Goal: Task Accomplishment & Management: Manage account settings

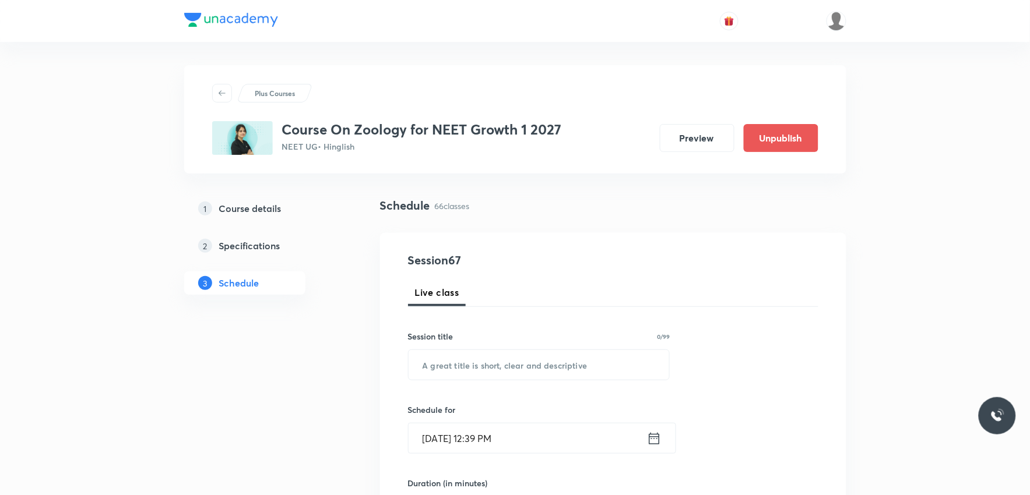
scroll to position [6407, 0]
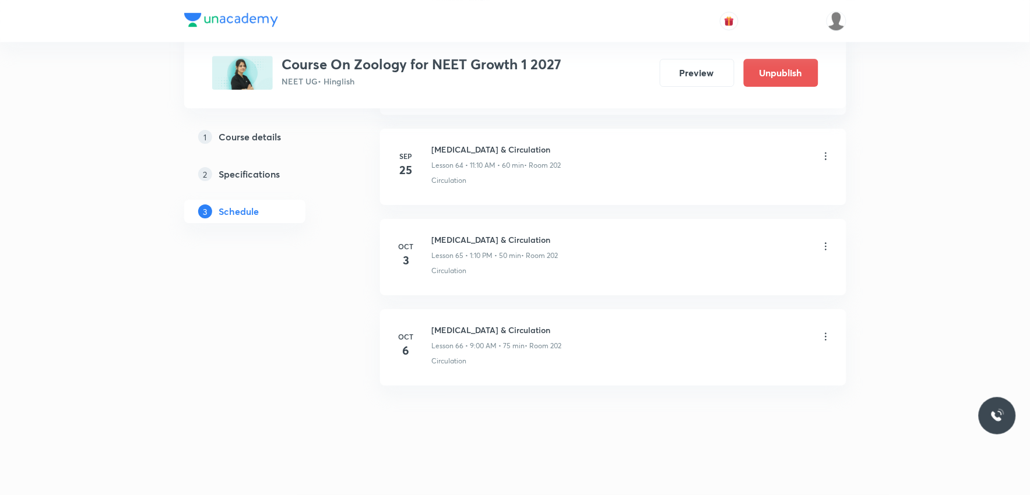
click at [823, 332] on icon at bounding box center [826, 337] width 12 height 12
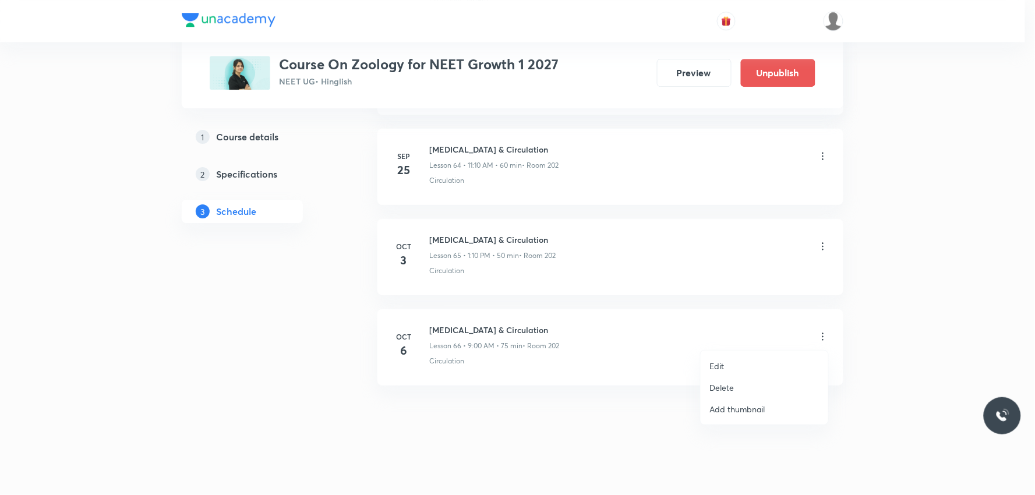
click at [714, 385] on p "Delete" at bounding box center [722, 388] width 24 height 12
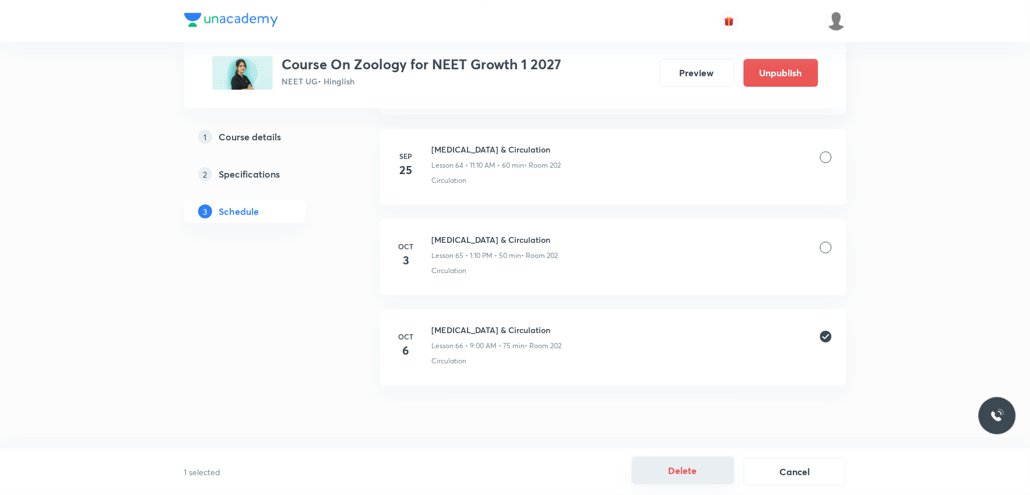
click at [698, 473] on button "Delete" at bounding box center [683, 471] width 103 height 28
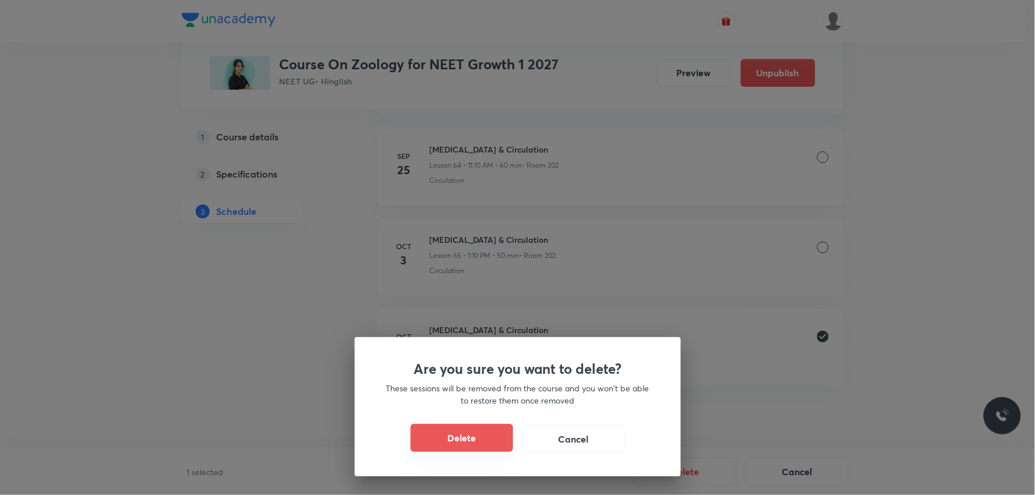
click at [476, 437] on button "Delete" at bounding box center [462, 438] width 103 height 28
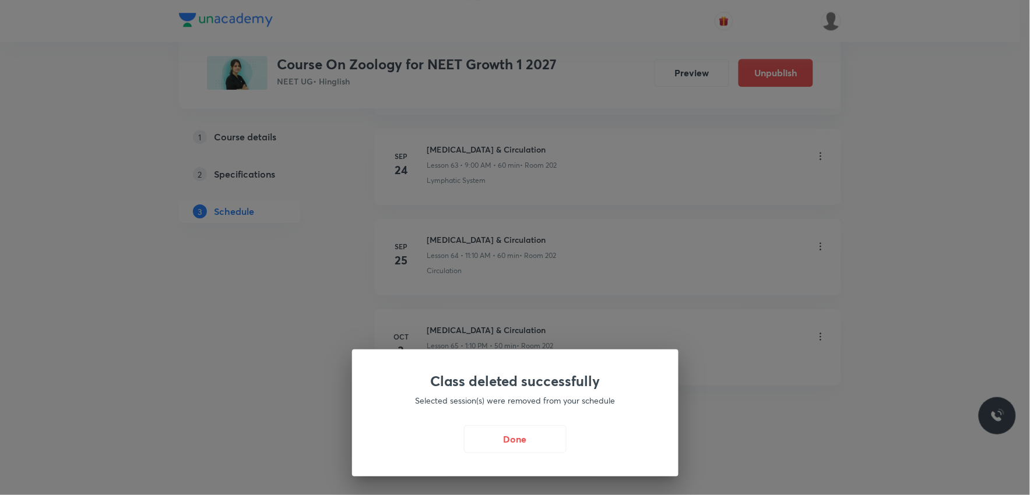
scroll to position [6317, 0]
click at [509, 437] on button "Done" at bounding box center [518, 438] width 103 height 28
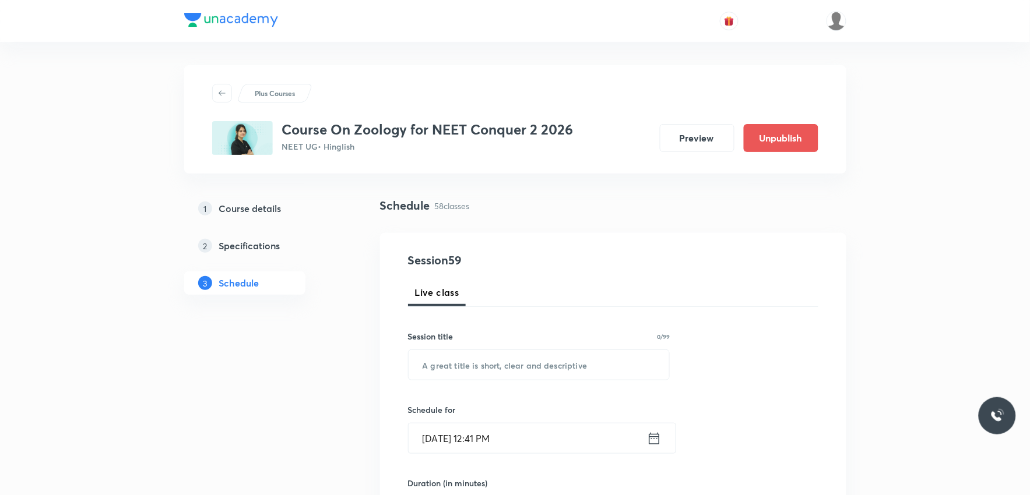
scroll to position [5683, 0]
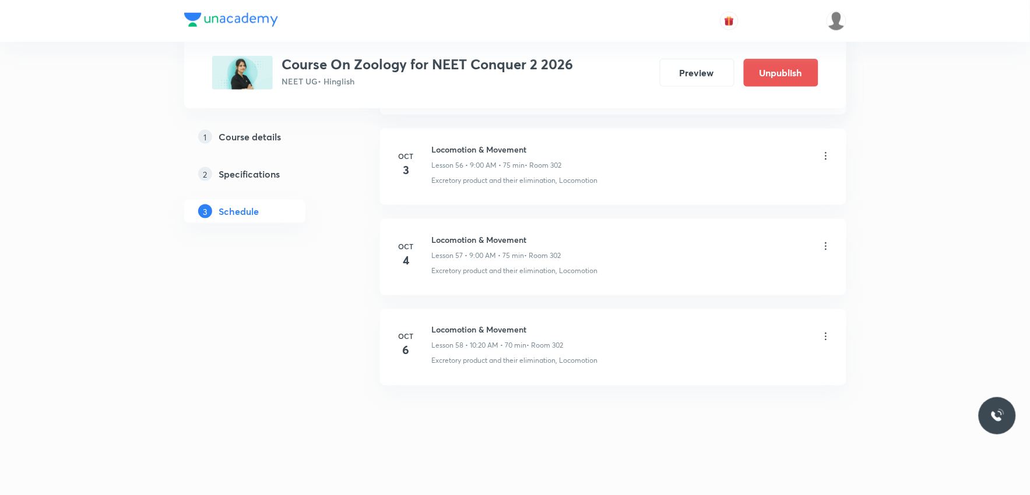
click at [825, 340] on icon at bounding box center [826, 337] width 2 height 8
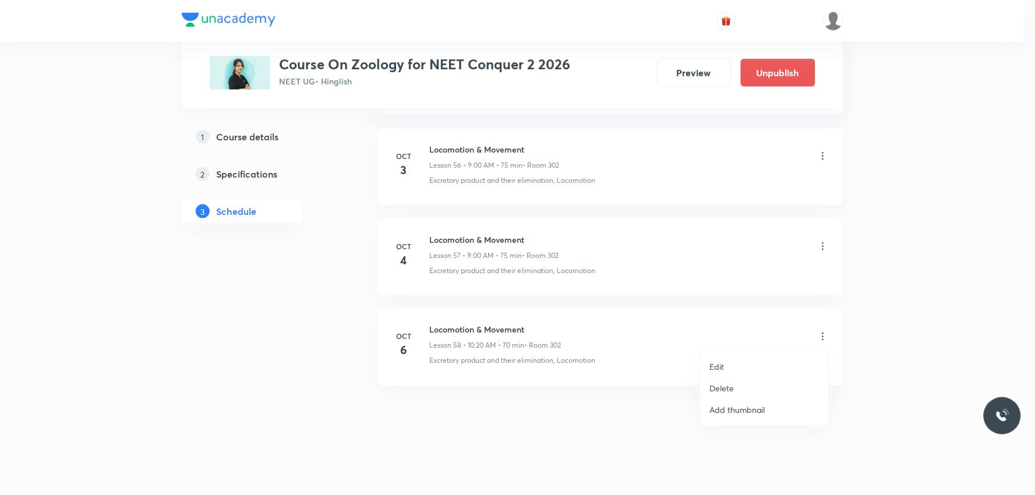
click at [742, 385] on li "Delete" at bounding box center [765, 389] width 128 height 22
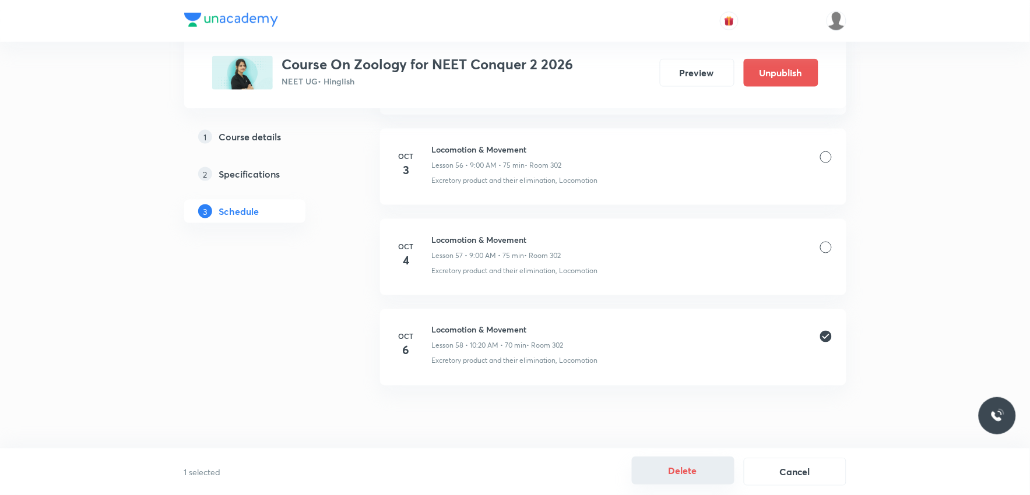
click at [686, 471] on button "Delete" at bounding box center [683, 471] width 103 height 28
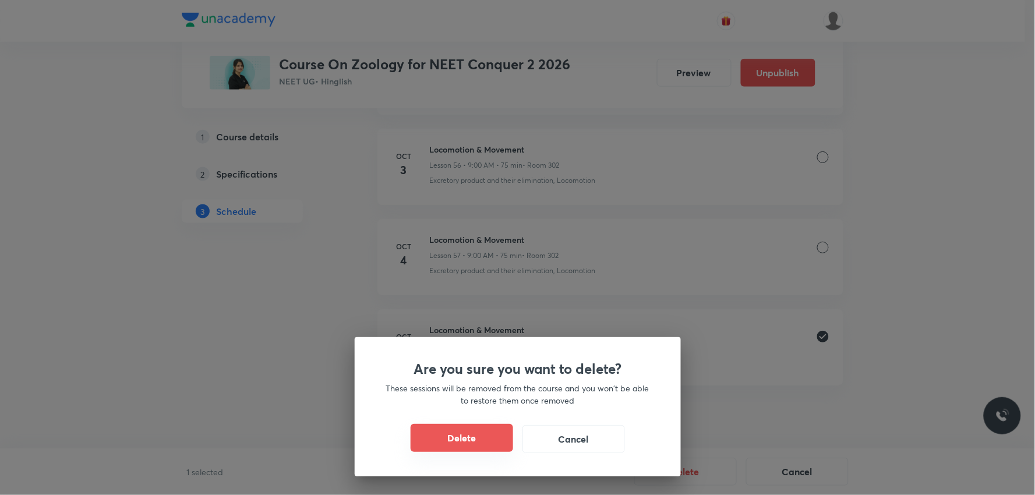
click at [473, 440] on button "Delete" at bounding box center [462, 438] width 103 height 28
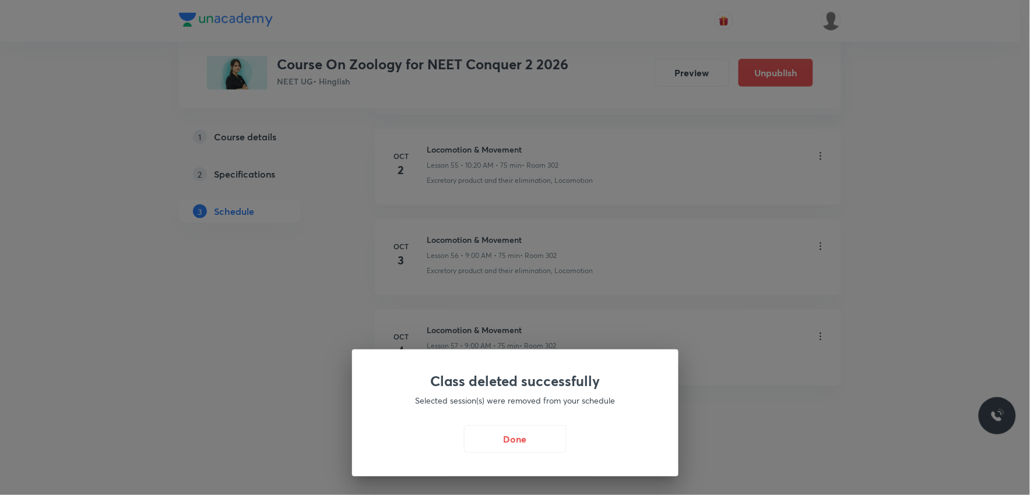
scroll to position [5593, 0]
click at [521, 445] on button "Done" at bounding box center [518, 438] width 103 height 28
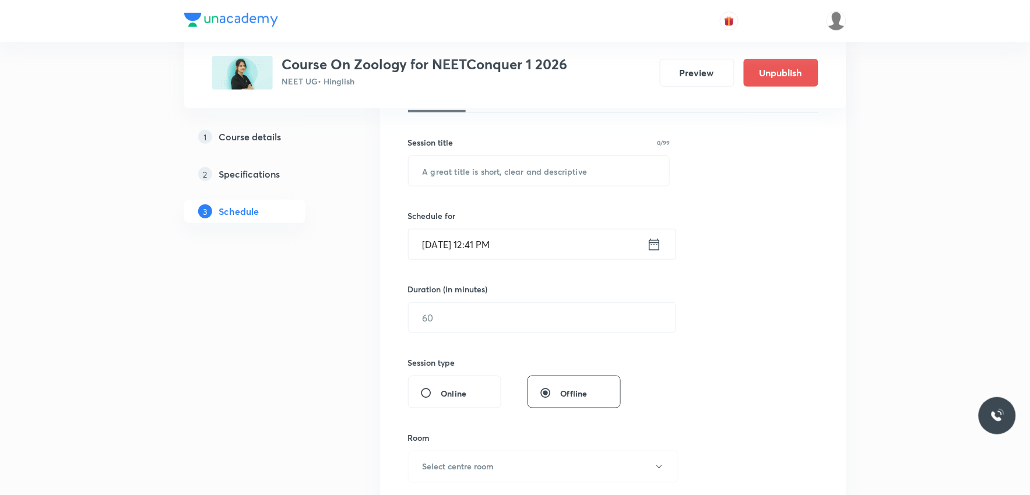
scroll to position [5232, 0]
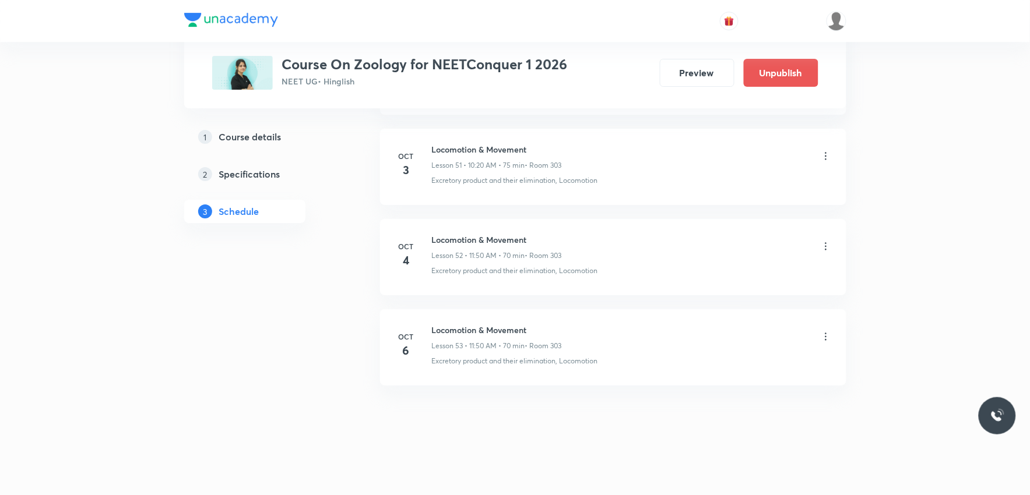
click at [825, 333] on icon at bounding box center [826, 337] width 2 height 8
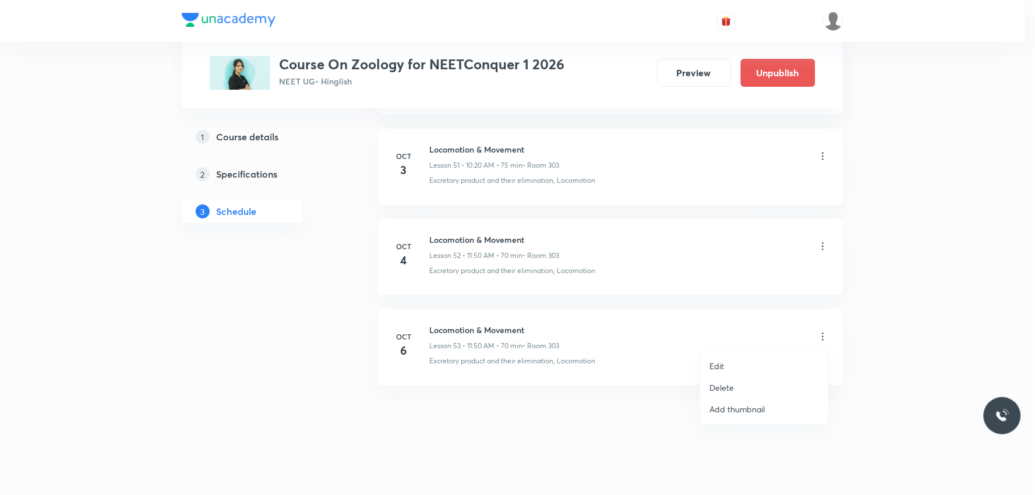
click at [721, 387] on p "Delete" at bounding box center [722, 388] width 24 height 12
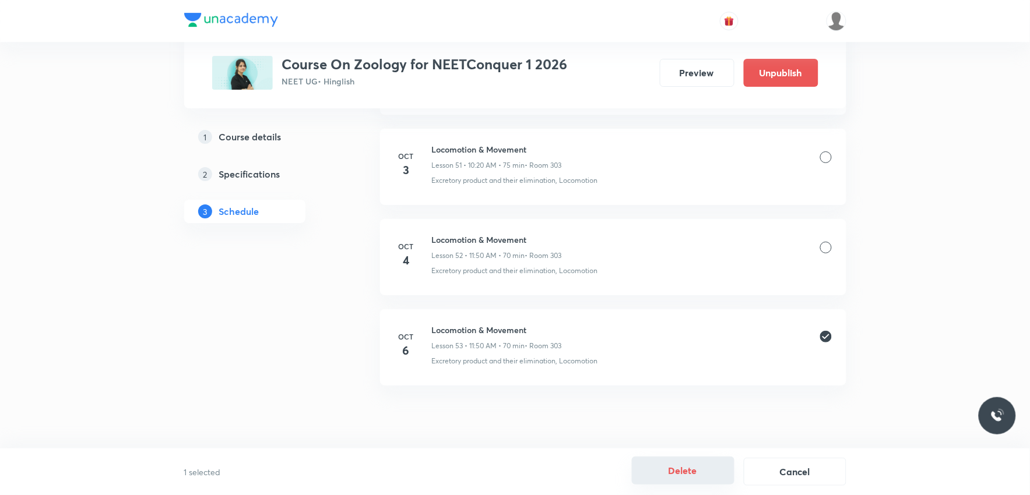
click at [672, 474] on button "Delete" at bounding box center [683, 471] width 103 height 28
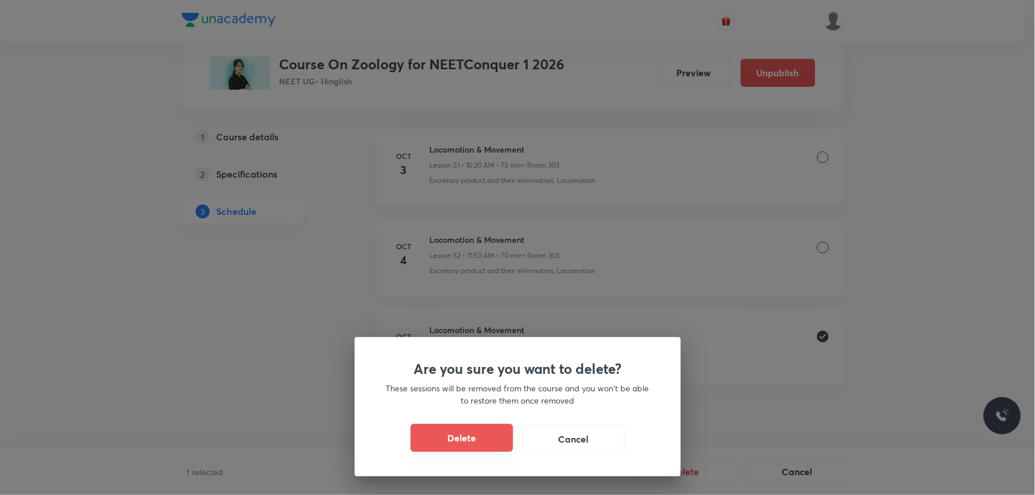
click at [478, 439] on button "Delete" at bounding box center [462, 438] width 103 height 28
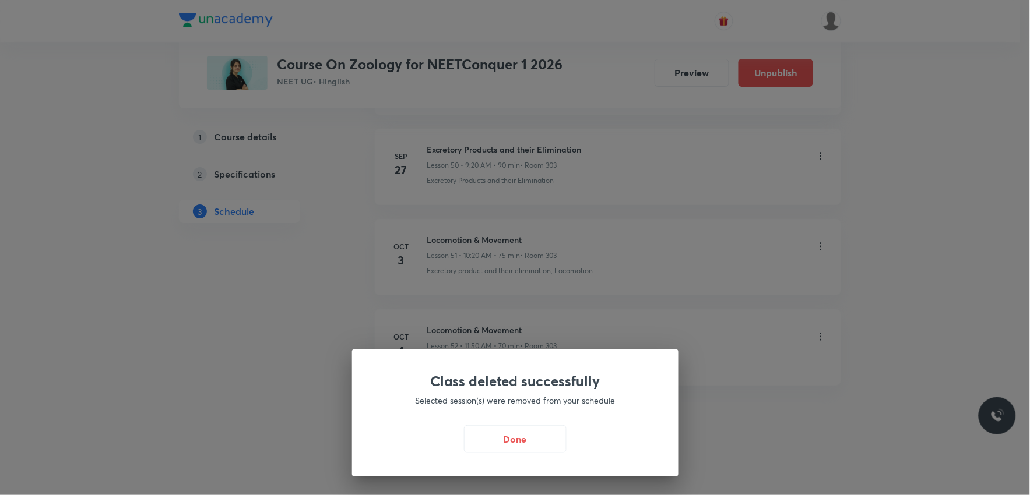
scroll to position [5141, 0]
click at [527, 432] on button "Done" at bounding box center [518, 438] width 103 height 28
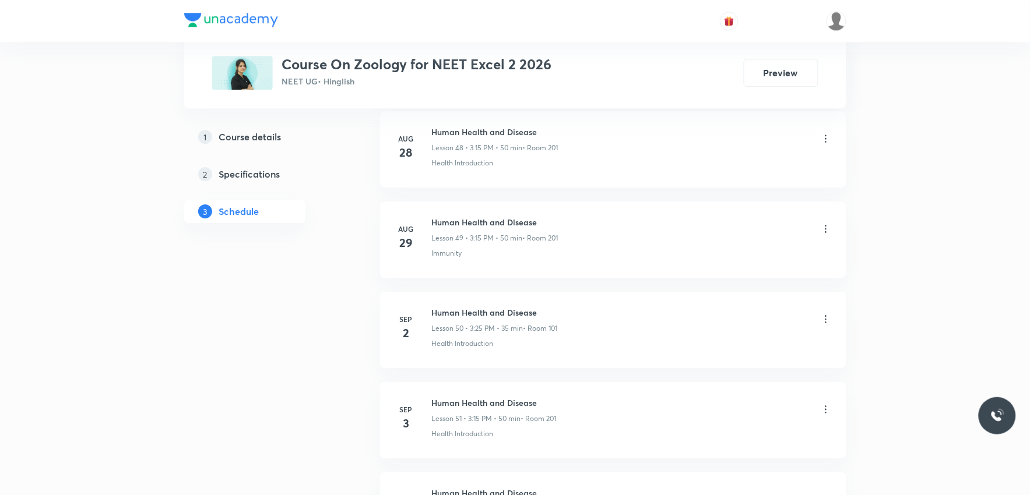
scroll to position [5231, 0]
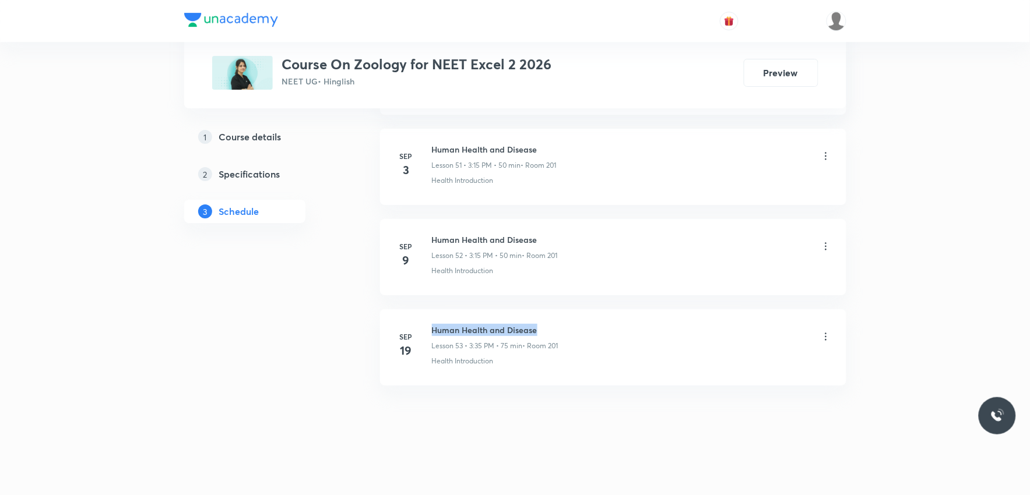
drag, startPoint x: 434, startPoint y: 327, endPoint x: 586, endPoint y: 321, distance: 152.8
click at [586, 321] on li "Sep 19 Human Health and Disease Lesson 53 • 3:35 PM • 75 min • Room 201 Health …" at bounding box center [613, 347] width 466 height 76
copy h6 "Human Health and Disease"
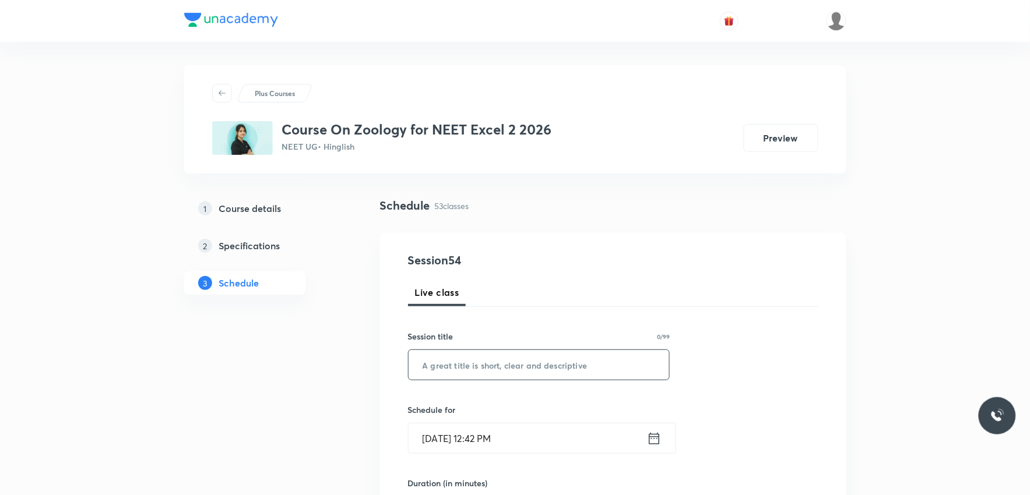
click at [569, 373] on input "text" at bounding box center [538, 365] width 261 height 30
paste input "Human Health and Disease"
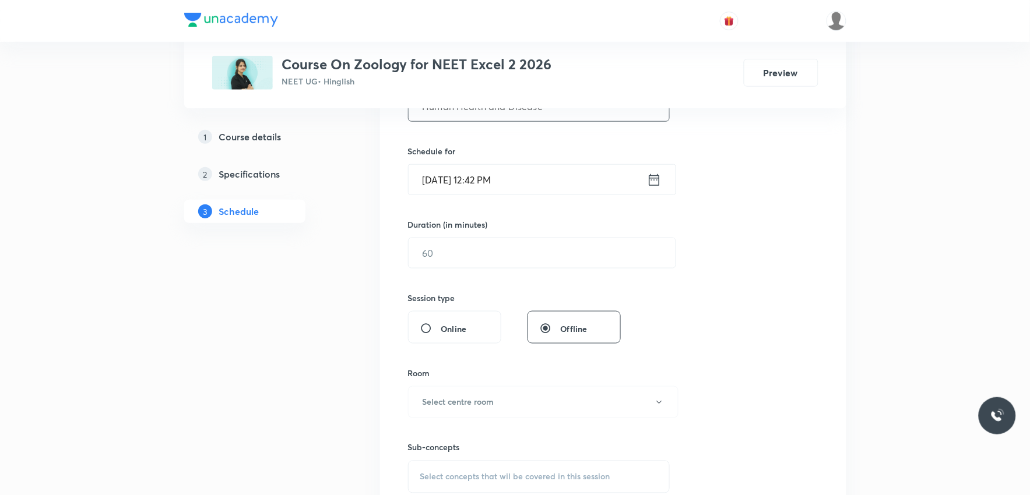
type input "Human Health and Disease"
click at [464, 182] on input "Oct 6, 2025, 12:42 PM" at bounding box center [527, 180] width 238 height 30
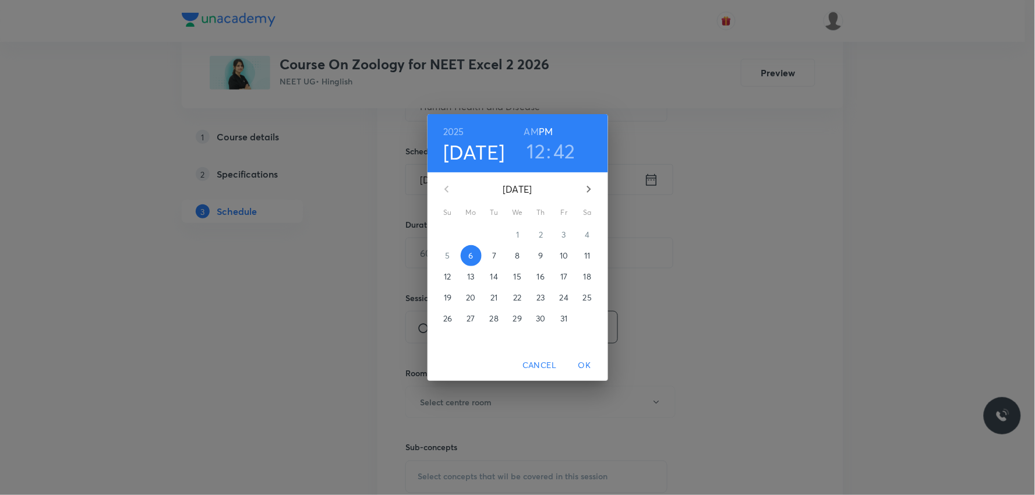
click at [540, 152] on h3 "12" at bounding box center [536, 151] width 19 height 24
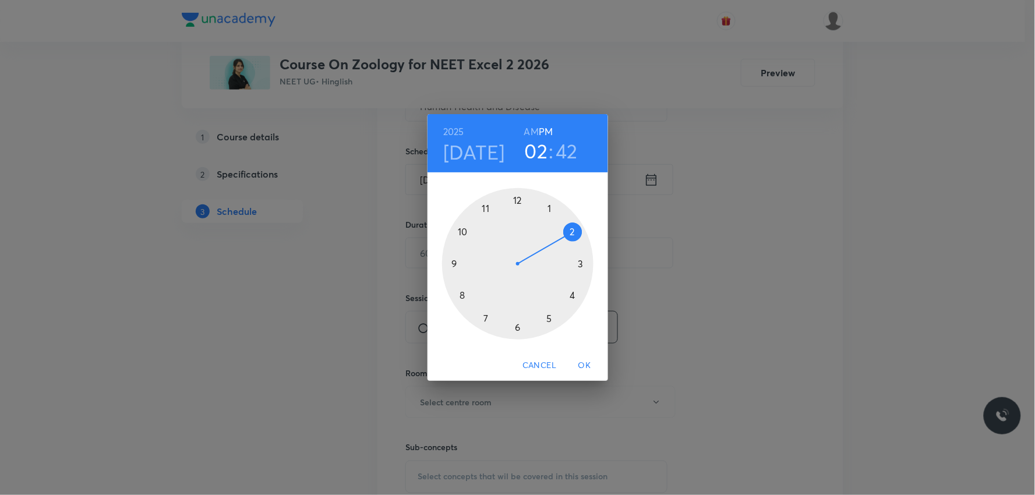
drag, startPoint x: 519, startPoint y: 205, endPoint x: 577, endPoint y: 224, distance: 61.4
click at [577, 224] on div at bounding box center [518, 264] width 152 height 152
drag, startPoint x: 486, startPoint y: 304, endPoint x: 516, endPoint y: 322, distance: 35.1
click at [516, 322] on div at bounding box center [518, 264] width 152 height 152
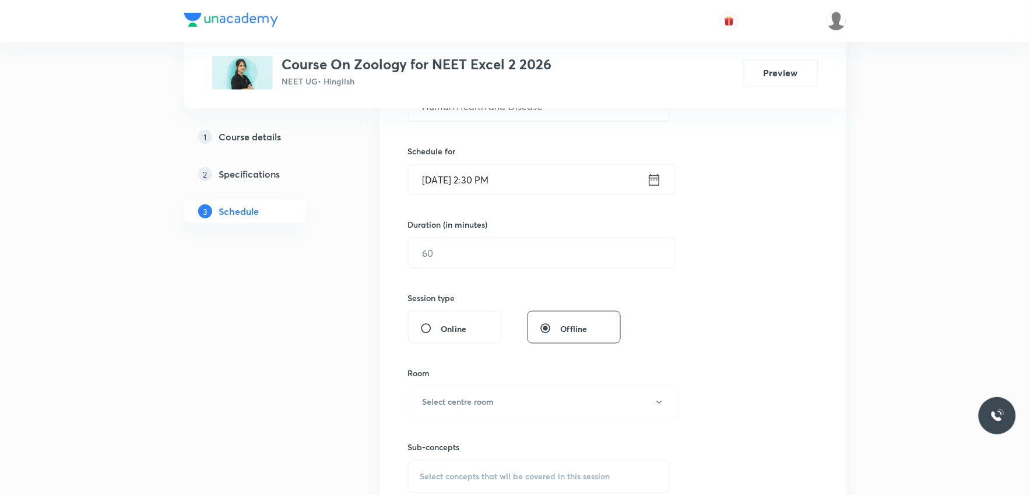
scroll to position [323, 0]
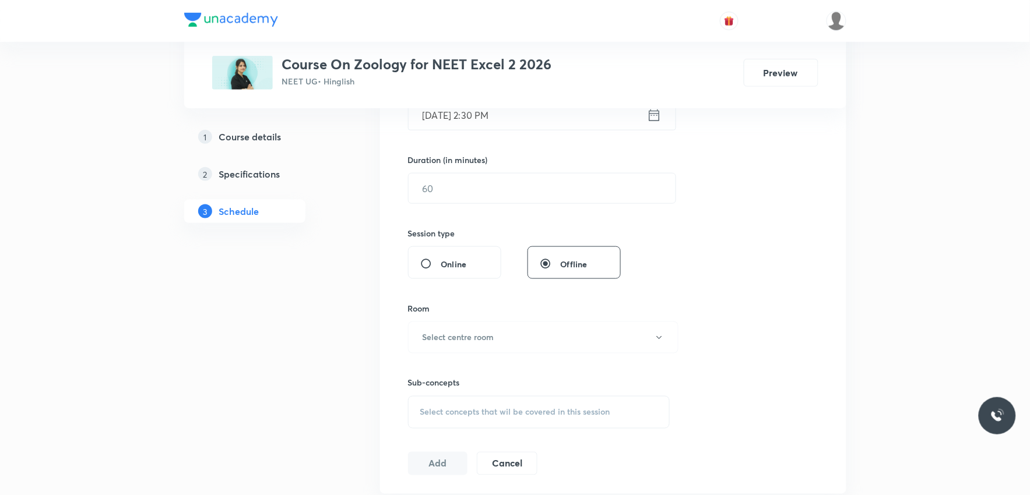
click at [509, 205] on div "Session 54 Live class Session title 24/99 Human Health and Disease ​ Schedule f…" at bounding box center [613, 201] width 410 height 547
click at [532, 195] on input "text" at bounding box center [541, 189] width 267 height 30
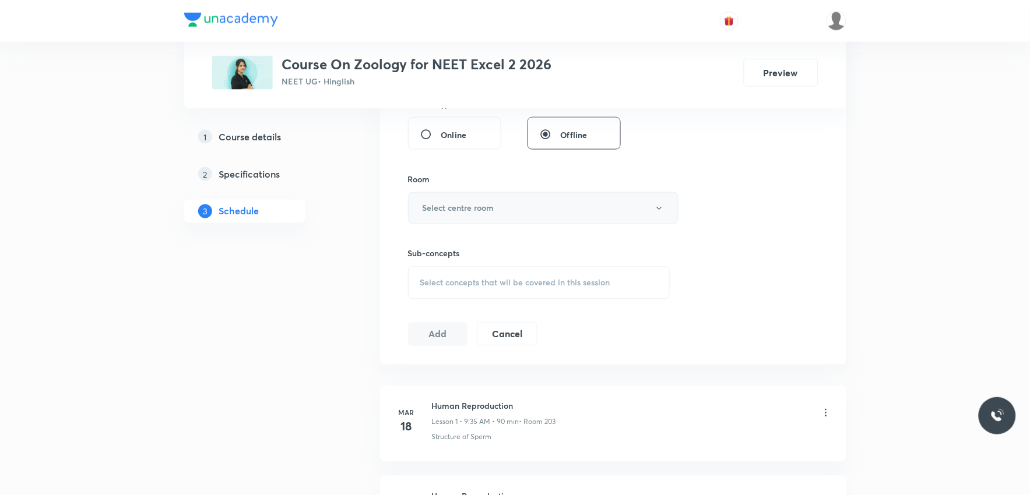
type input "75"
click at [566, 203] on button "Select centre room" at bounding box center [543, 208] width 270 height 32
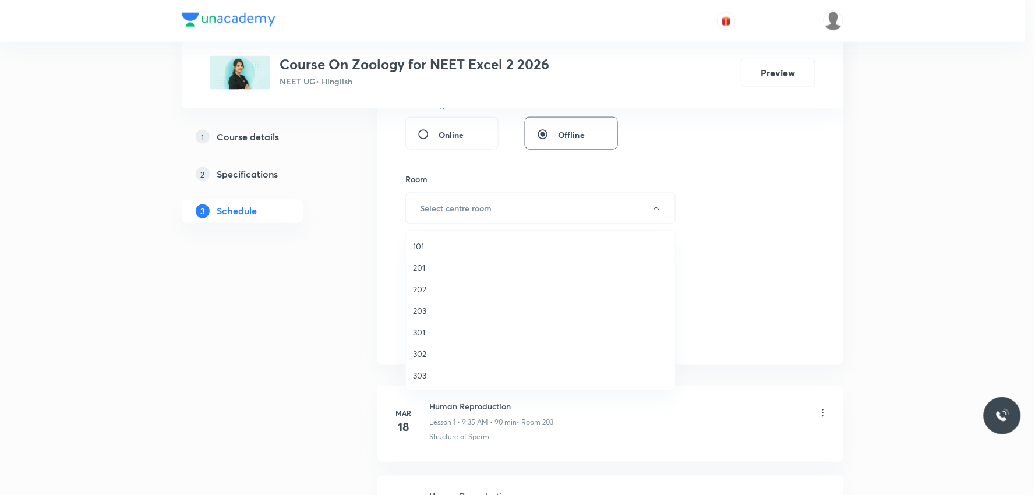
click at [438, 269] on span "201" at bounding box center [540, 268] width 255 height 12
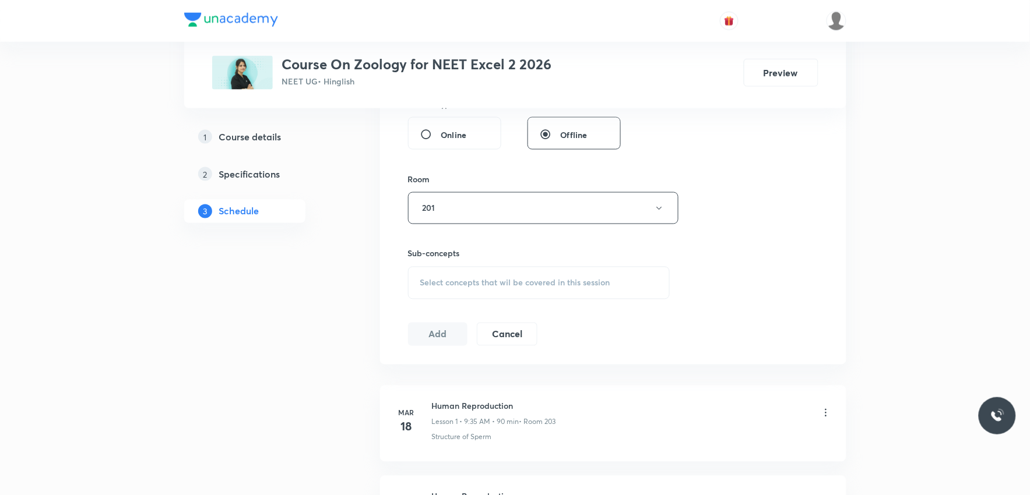
click at [728, 261] on div "Session 54 Live class Session title 24/99 Human Health and Disease ​ Schedule f…" at bounding box center [613, 72] width 410 height 547
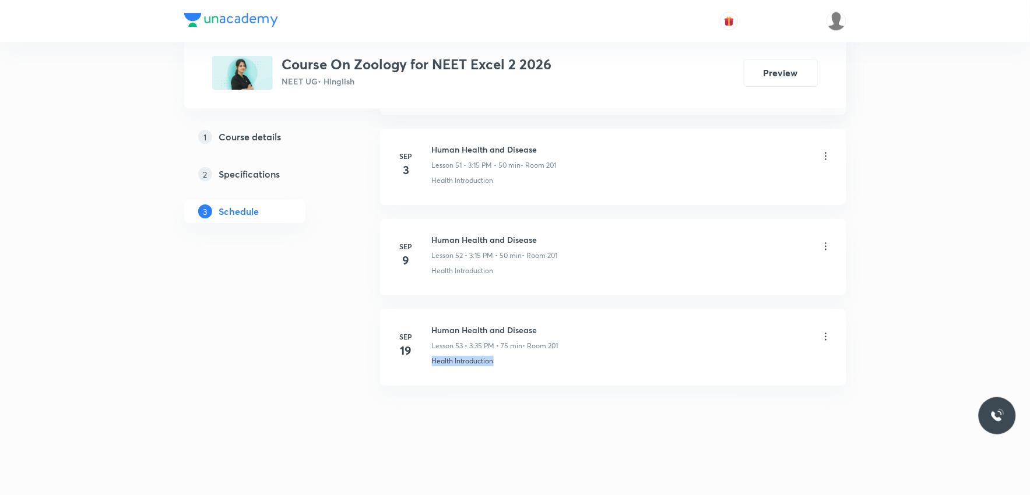
drag, startPoint x: 428, startPoint y: 374, endPoint x: 554, endPoint y: 380, distance: 126.0
click at [554, 380] on li "Sep 19 Human Health and Disease Lesson 53 • 3:35 PM • 75 min • Room 201 Health …" at bounding box center [613, 347] width 466 height 76
copy p "Health Introduction"
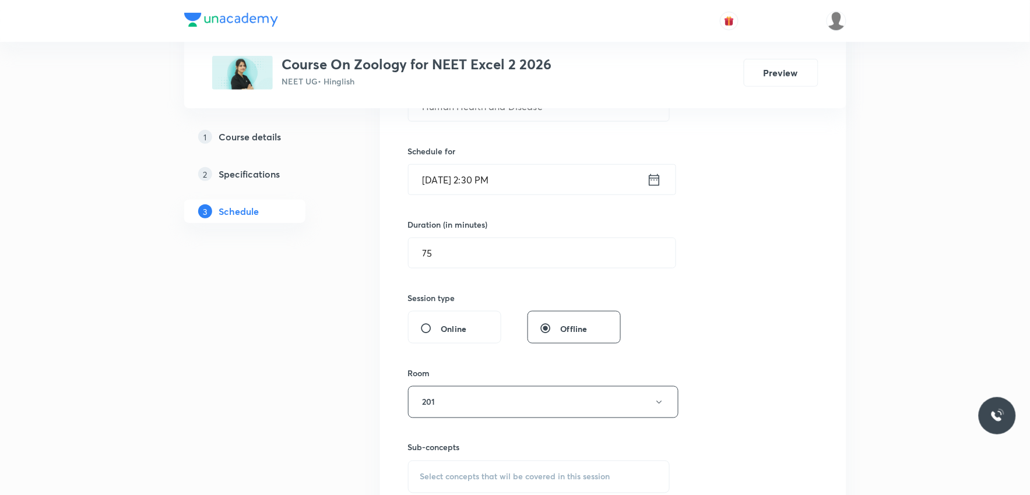
scroll to position [388, 0]
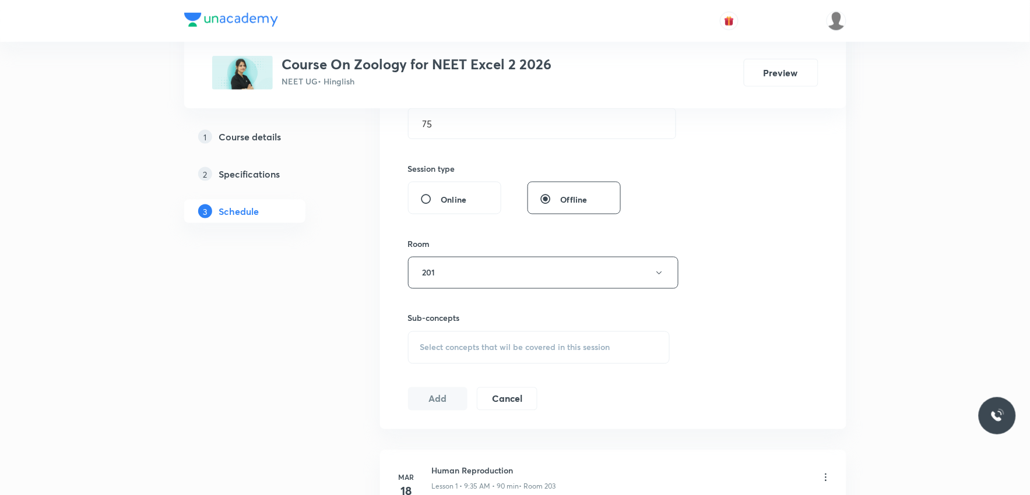
click at [558, 339] on div "Select concepts that wil be covered in this session" at bounding box center [539, 348] width 262 height 33
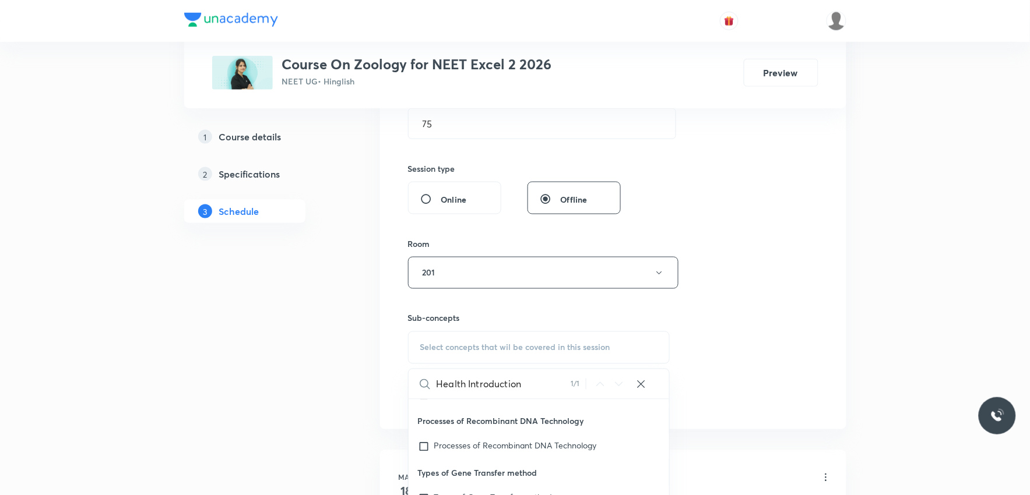
scroll to position [647, 0]
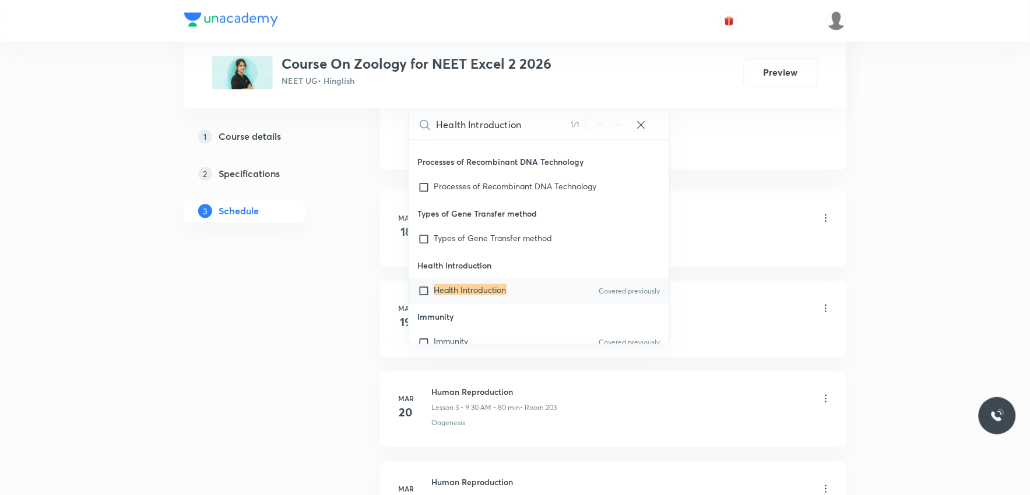
type input "Health Introduction"
click at [481, 290] on mark "Health Introduction" at bounding box center [470, 289] width 72 height 11
checkbox input "true"
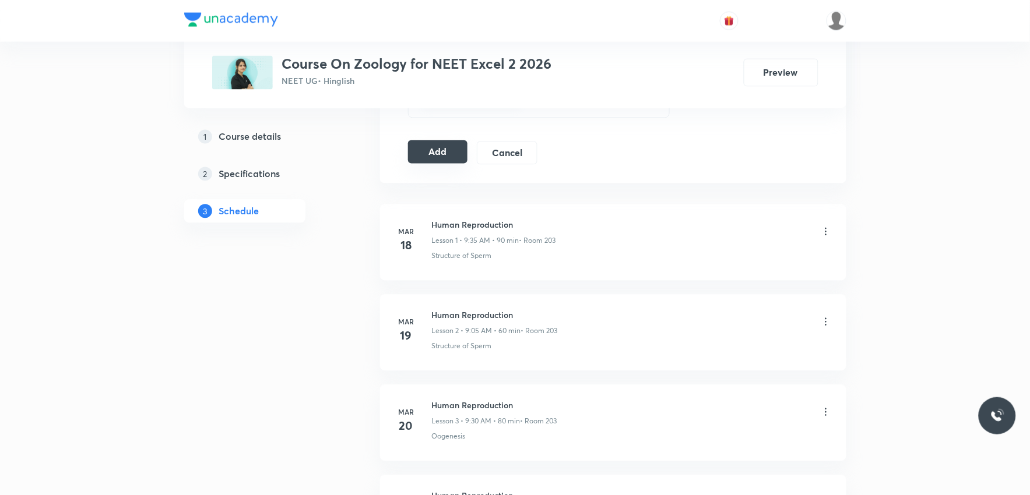
click at [445, 149] on button "Add" at bounding box center [438, 151] width 60 height 23
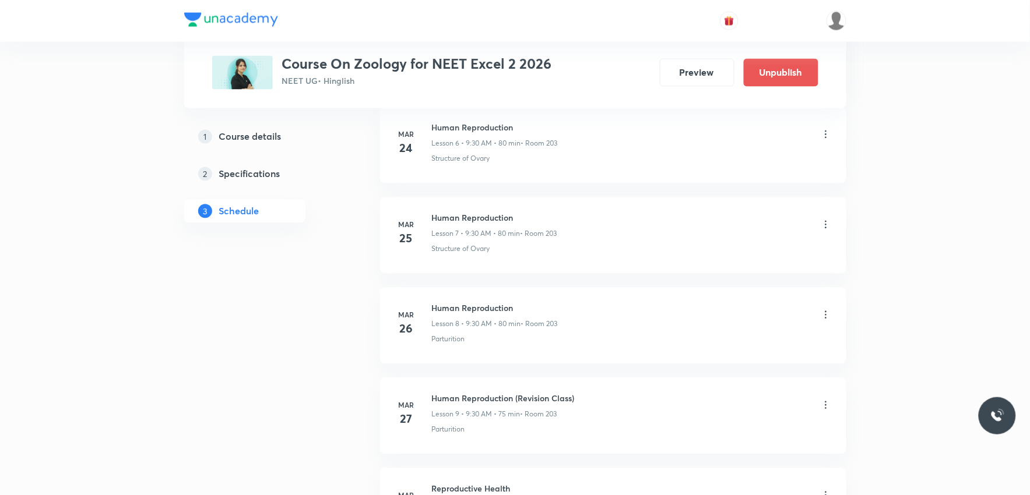
scroll to position [4786, 0]
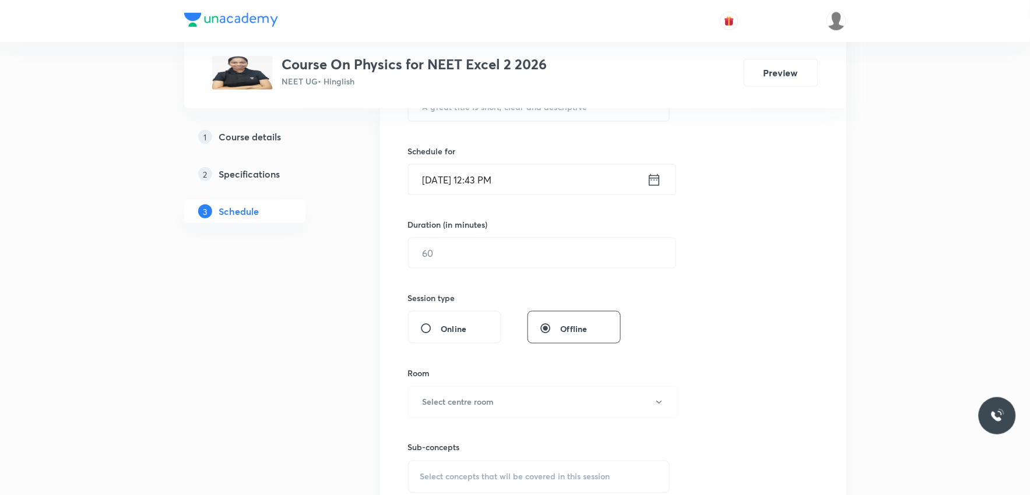
scroll to position [453, 0]
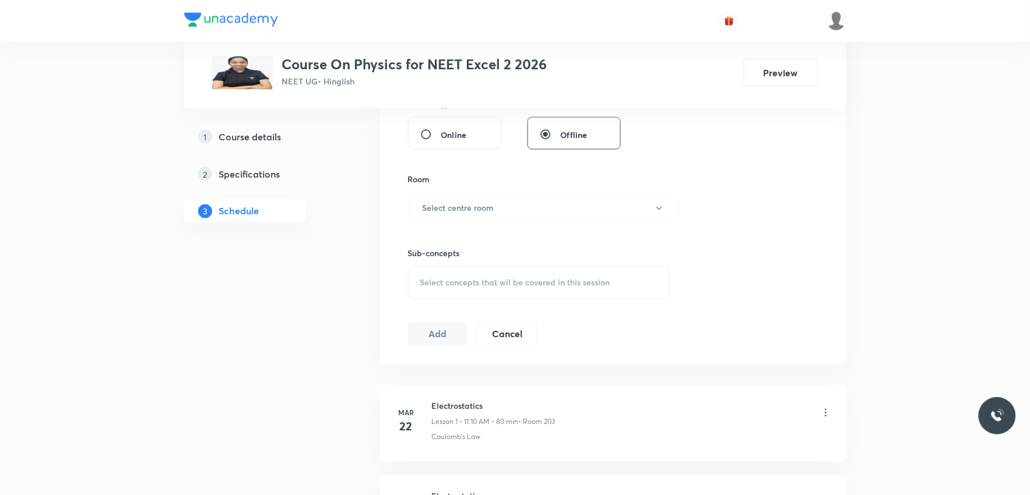
click at [551, 287] on span "Select concepts that wil be covered in this session" at bounding box center [515, 283] width 190 height 9
click at [831, 242] on div "Session 73 Live class Session title 0/99 ​ Schedule for Oct 6, 2025, 12:43 PM ​…" at bounding box center [613, 72] width 466 height 584
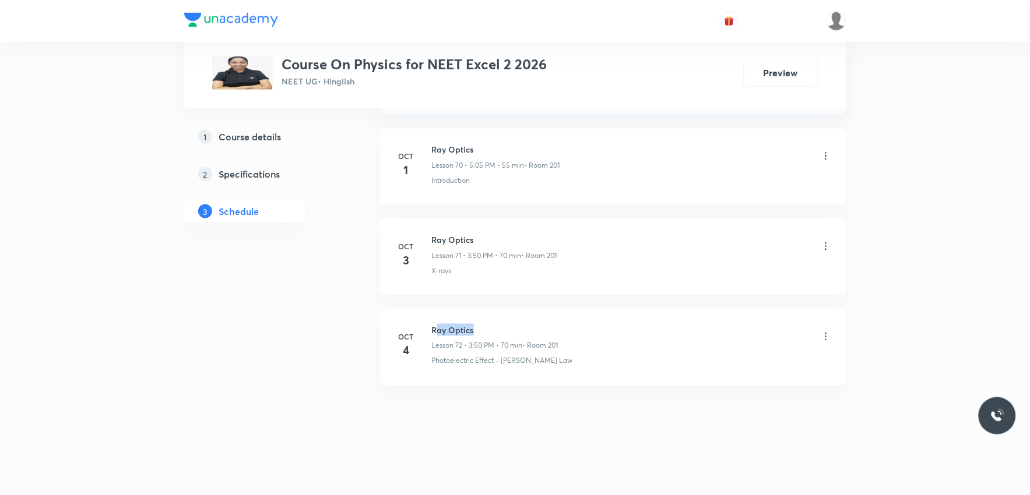
drag, startPoint x: 434, startPoint y: 331, endPoint x: 522, endPoint y: 326, distance: 87.5
click at [522, 326] on h6 "Ray Optics" at bounding box center [495, 330] width 126 height 12
copy h6 "ay Optics"
drag, startPoint x: 428, startPoint y: 329, endPoint x: 492, endPoint y: 328, distance: 63.5
click at [492, 328] on div "Oct 4 Ray Optics Lesson 72 • 3:50 PM • 70 min • Room 201 Photoelectric Effect ·…" at bounding box center [612, 345] width 437 height 43
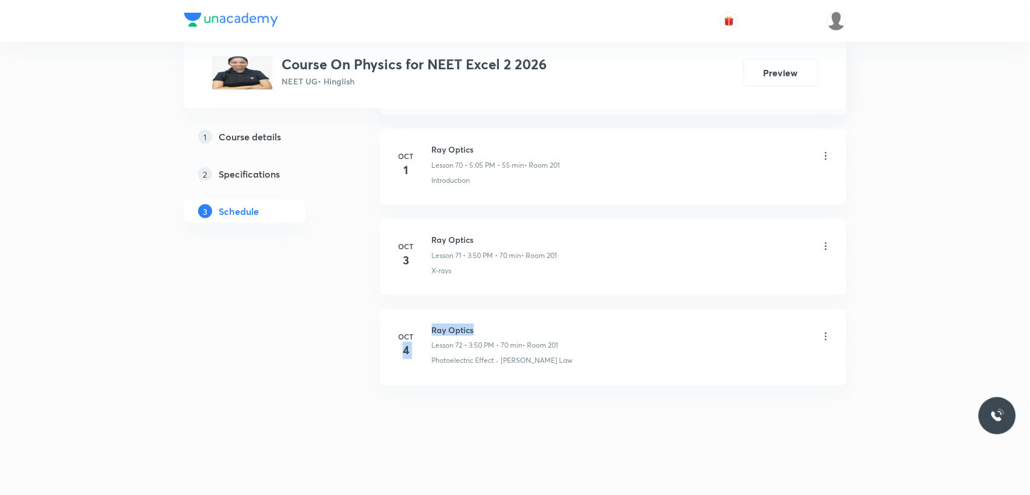
click at [492, 328] on h6 "Ray Optics" at bounding box center [495, 330] width 126 height 12
drag, startPoint x: 432, startPoint y: 330, endPoint x: 513, endPoint y: 325, distance: 81.2
click at [513, 325] on h6 "Ray Optics" at bounding box center [495, 330] width 126 height 12
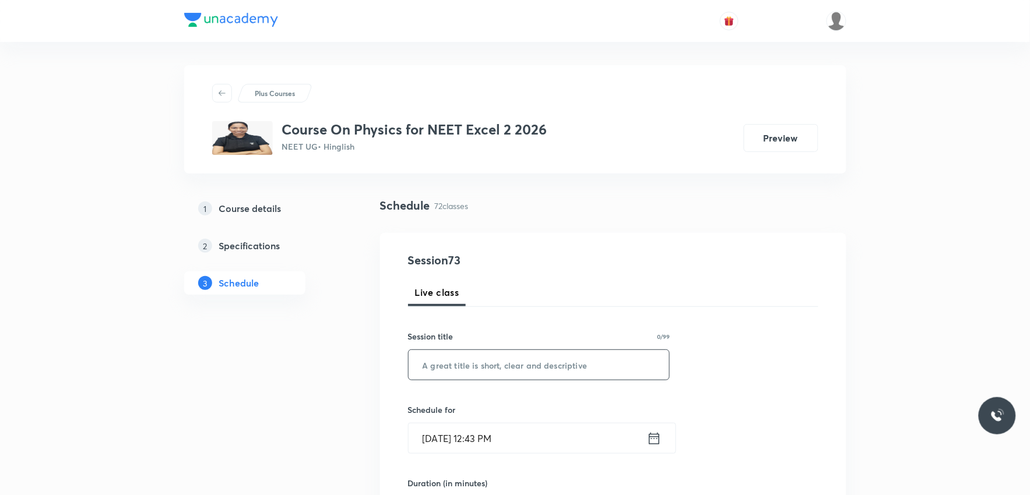
click at [513, 376] on input "text" at bounding box center [538, 365] width 261 height 30
paste input "Ray Optics"
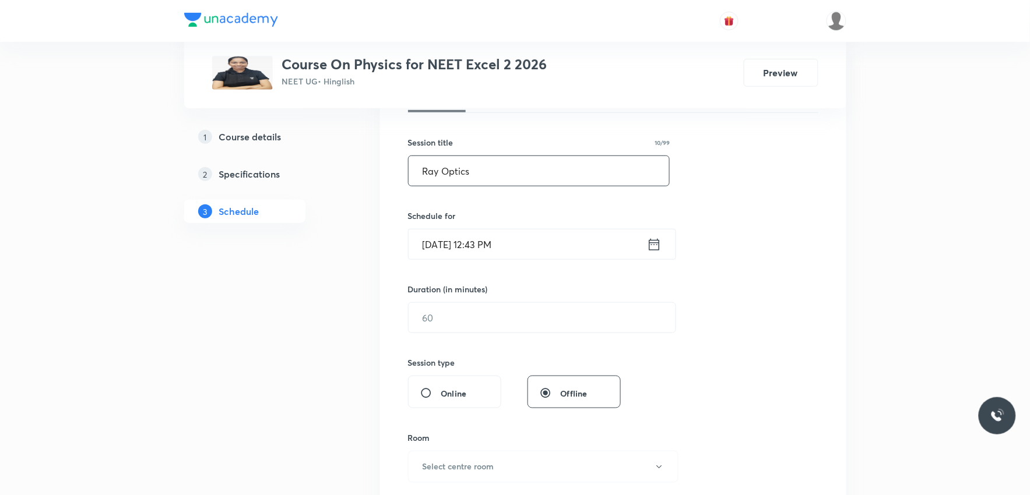
type input "Ray Optics"
click at [481, 234] on input "Oct 6, 2025, 12:43 PM" at bounding box center [527, 245] width 238 height 30
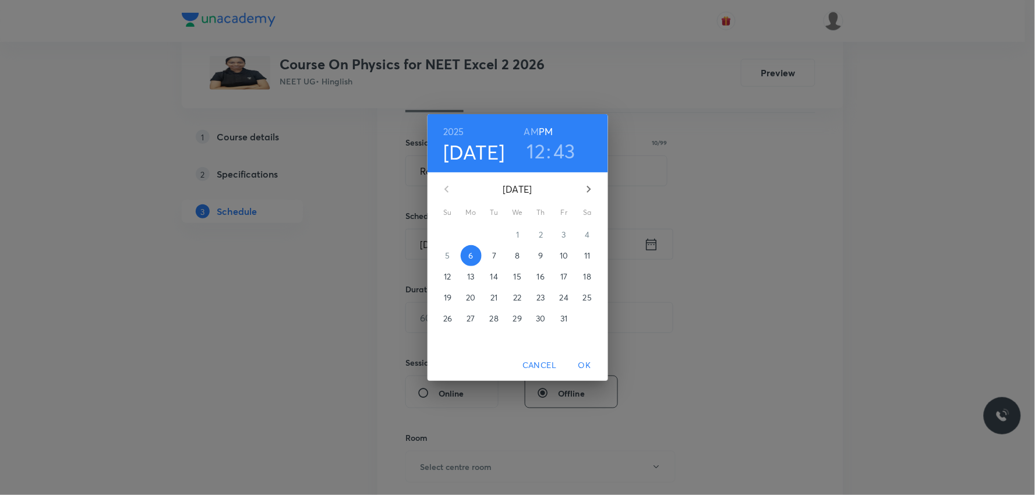
click at [536, 163] on h3 "12" at bounding box center [536, 151] width 19 height 24
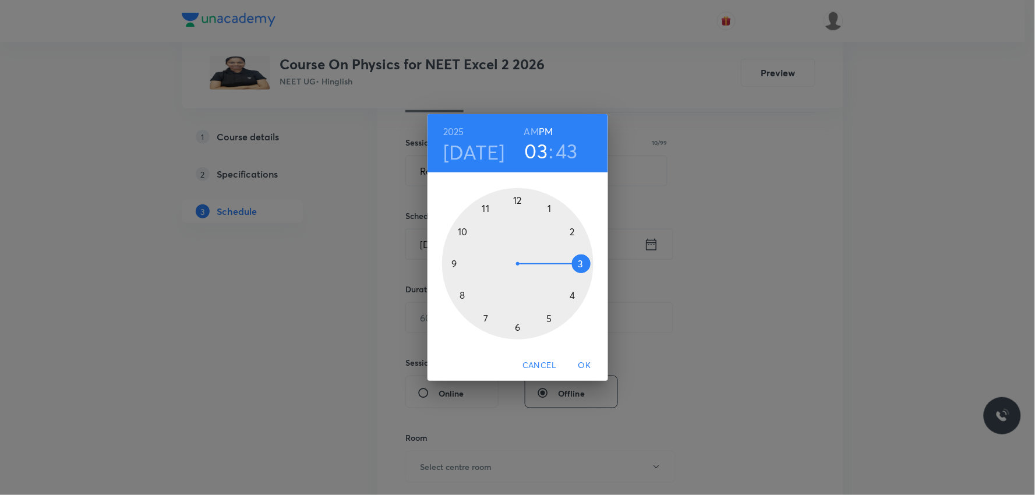
drag, startPoint x: 523, startPoint y: 202, endPoint x: 580, endPoint y: 259, distance: 80.3
click at [580, 259] on div at bounding box center [518, 264] width 152 height 152
drag, startPoint x: 459, startPoint y: 267, endPoint x: 472, endPoint y: 237, distance: 32.6
click at [472, 237] on div at bounding box center [518, 264] width 152 height 152
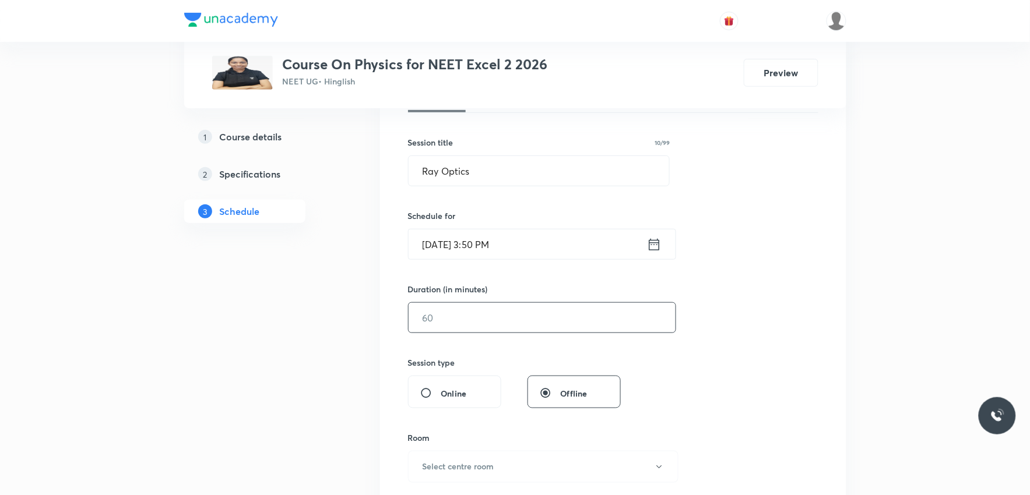
click at [475, 323] on input "text" at bounding box center [541, 318] width 267 height 30
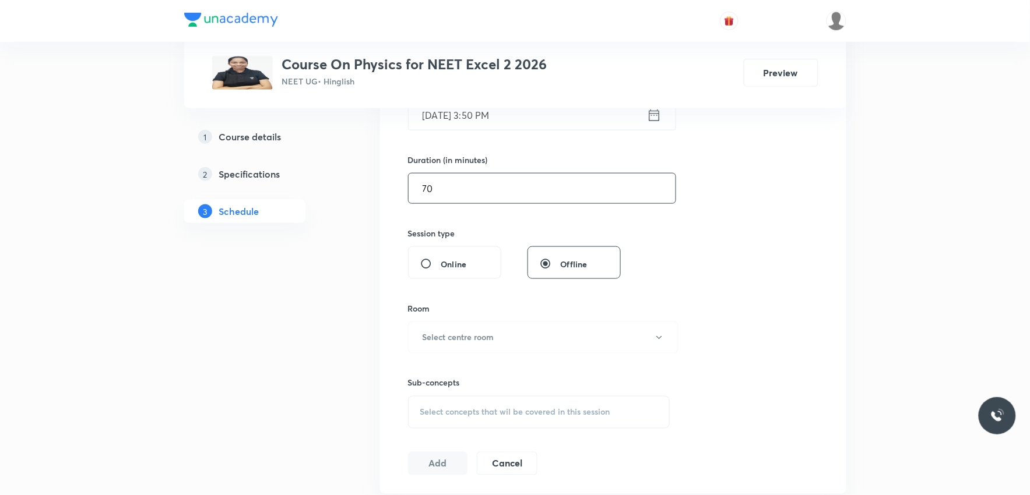
scroll to position [388, 0]
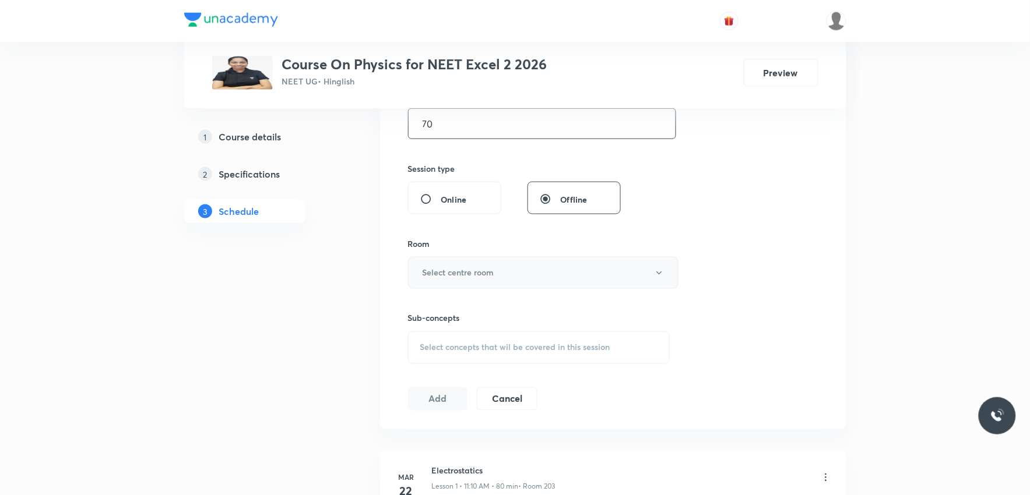
type input "70"
click at [557, 267] on button "Select centre room" at bounding box center [543, 273] width 270 height 32
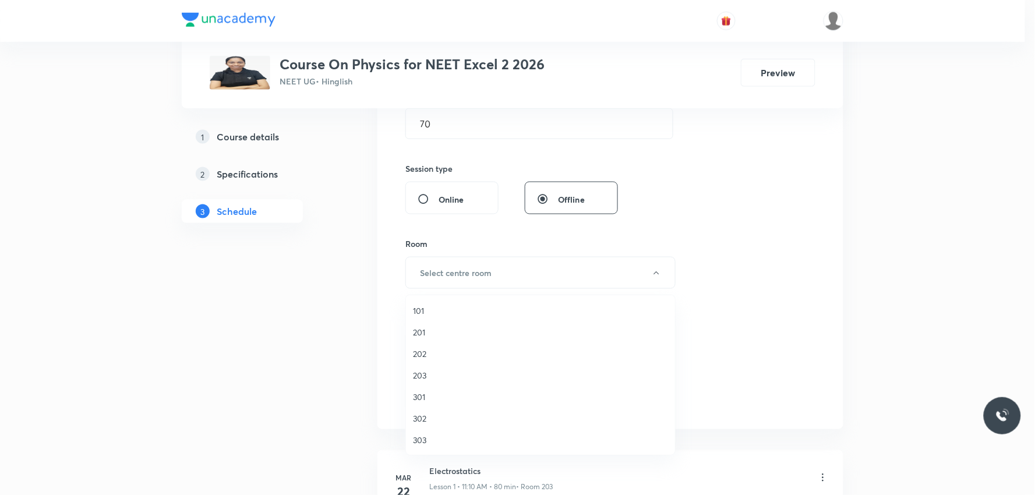
click at [452, 322] on li "201" at bounding box center [540, 333] width 269 height 22
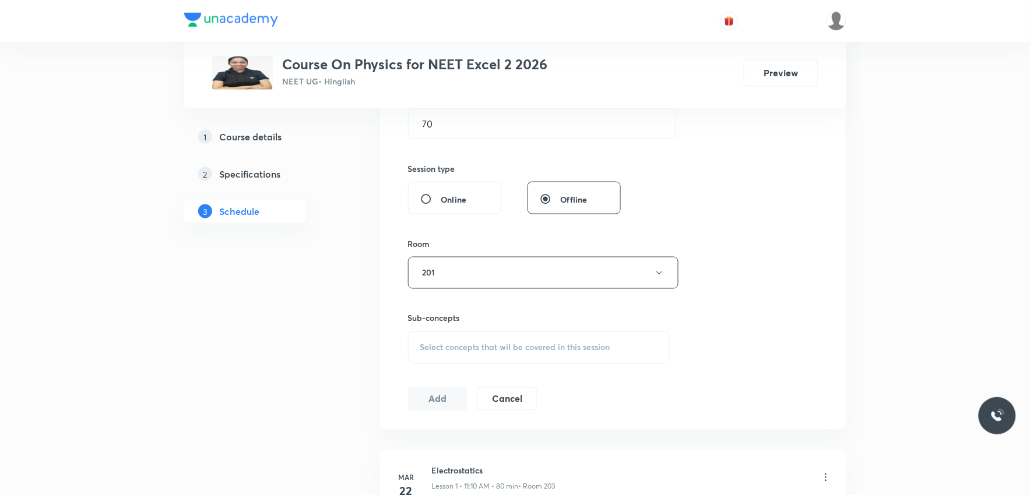
click at [819, 265] on div "Session 73 Live class Session title 10/99 Ray Optics ​ Schedule for Oct 6, 2025…" at bounding box center [613, 137] width 466 height 584
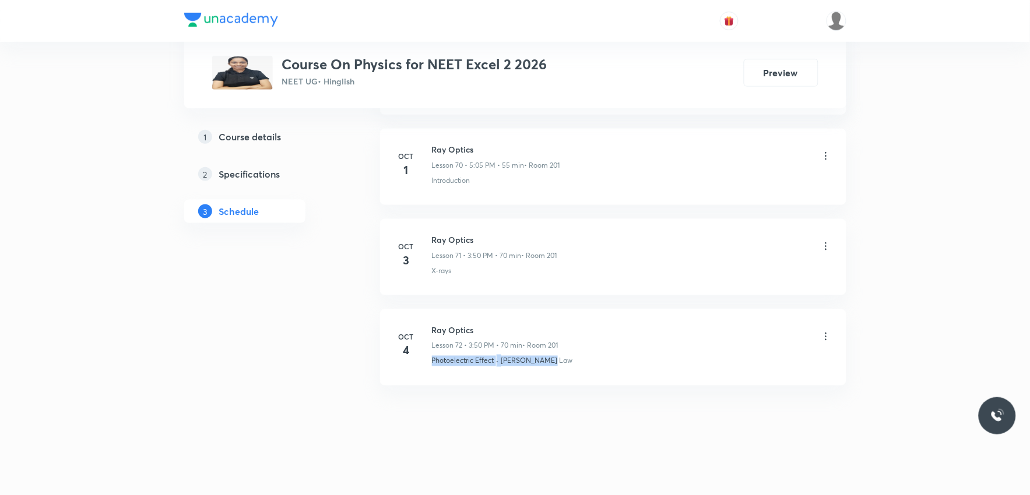
drag, startPoint x: 427, startPoint y: 376, endPoint x: 614, endPoint y: 379, distance: 187.1
click at [614, 379] on li "Oct 4 Ray Optics Lesson 72 • 3:50 PM • 70 min • Room 201 Photoelectric Effect ·…" at bounding box center [613, 347] width 466 height 76
copy div "Photoelectric Effect · Moseley's Law"
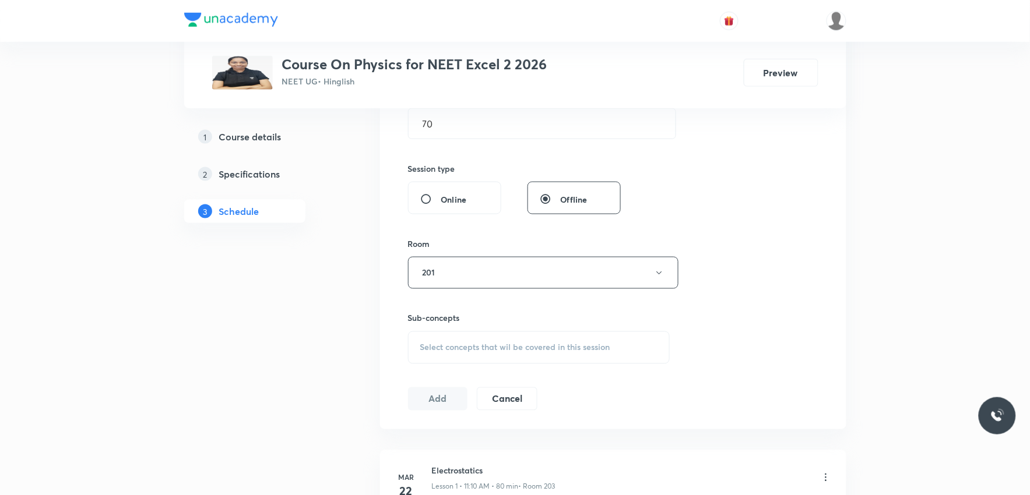
scroll to position [583, 0]
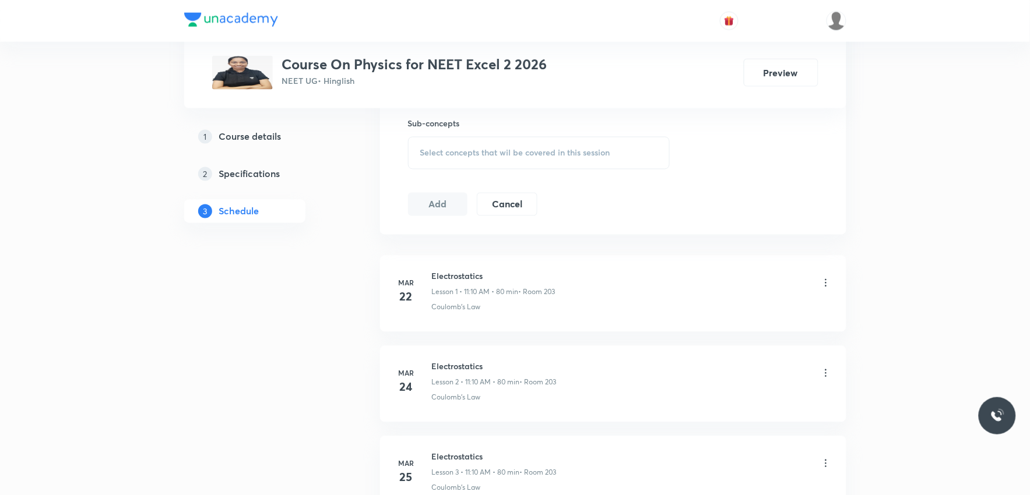
click at [601, 153] on span "Select concepts that wil be covered in this session" at bounding box center [515, 153] width 190 height 9
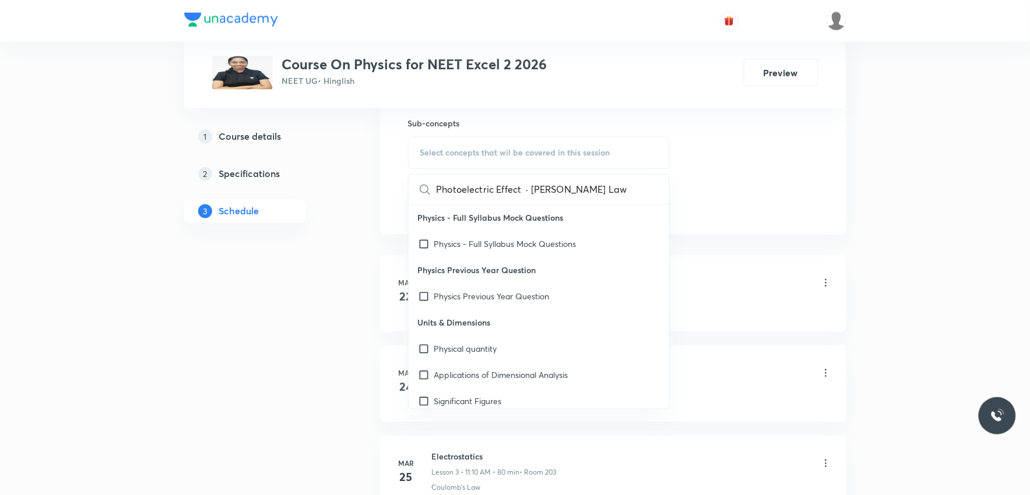
scroll to position [0, 27]
click at [489, 187] on input "Photoelectric Effect · Moseley's Law" at bounding box center [501, 190] width 131 height 30
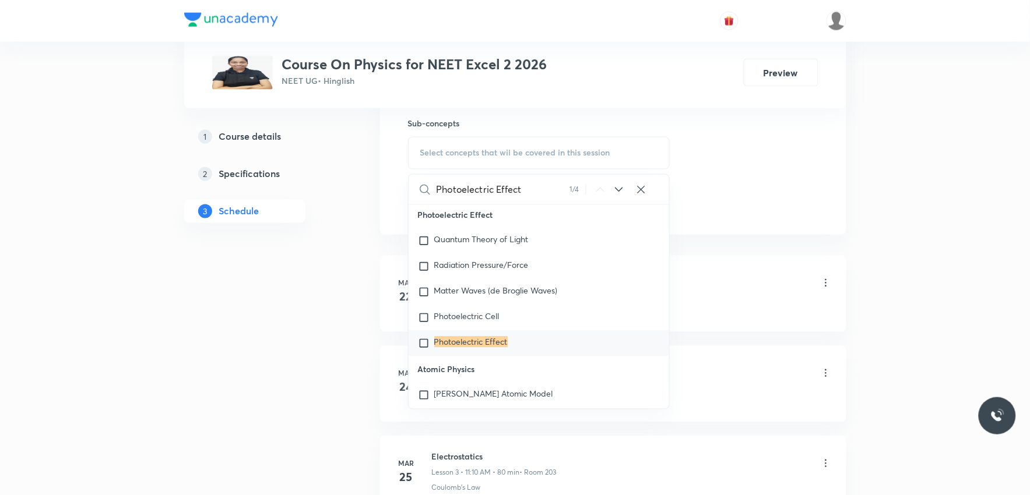
type input "Photoelectric Effect"
click at [489, 348] on mark "Photoelectric Effect" at bounding box center [470, 342] width 73 height 11
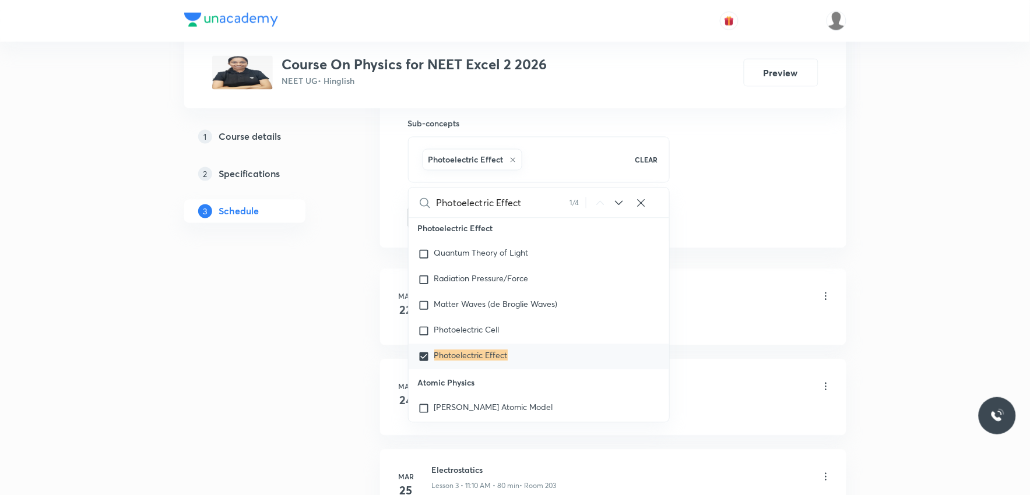
checkbox input "true"
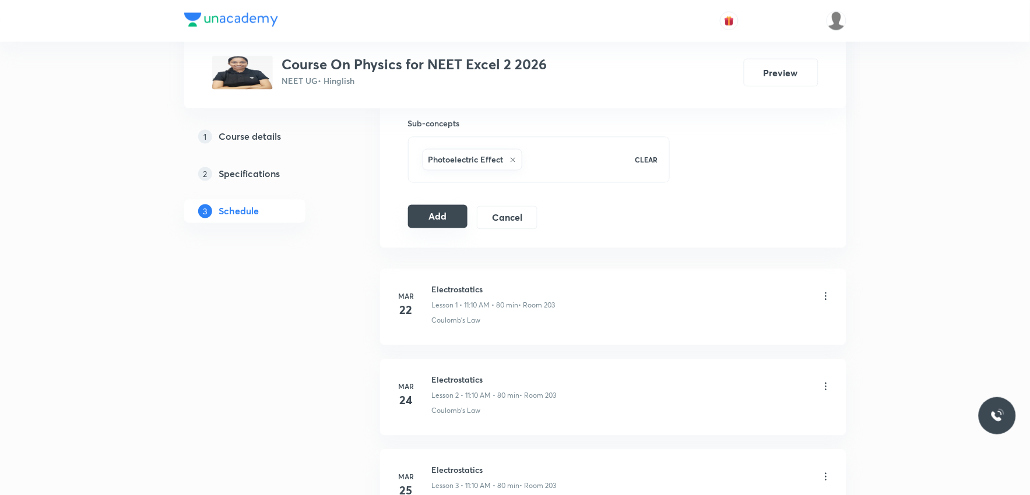
click at [446, 207] on button "Add" at bounding box center [438, 216] width 60 height 23
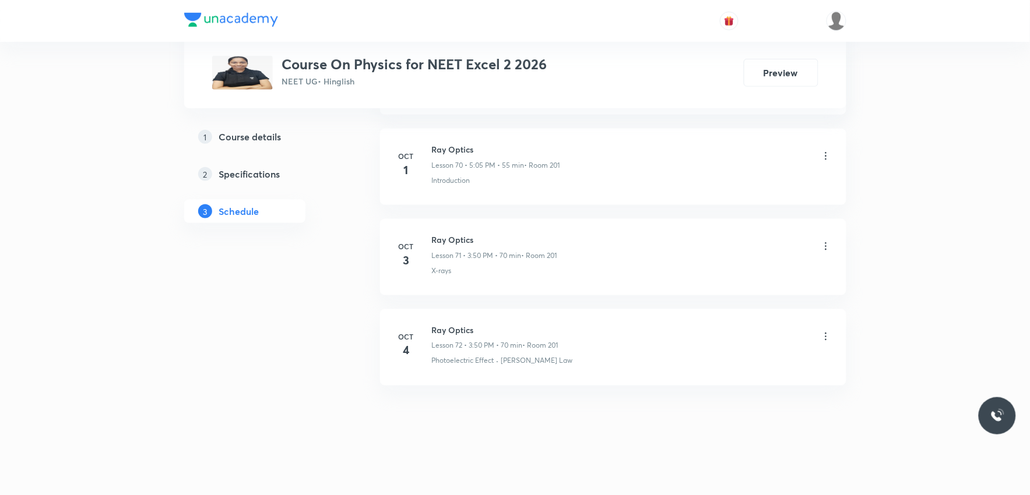
scroll to position [6413, 0]
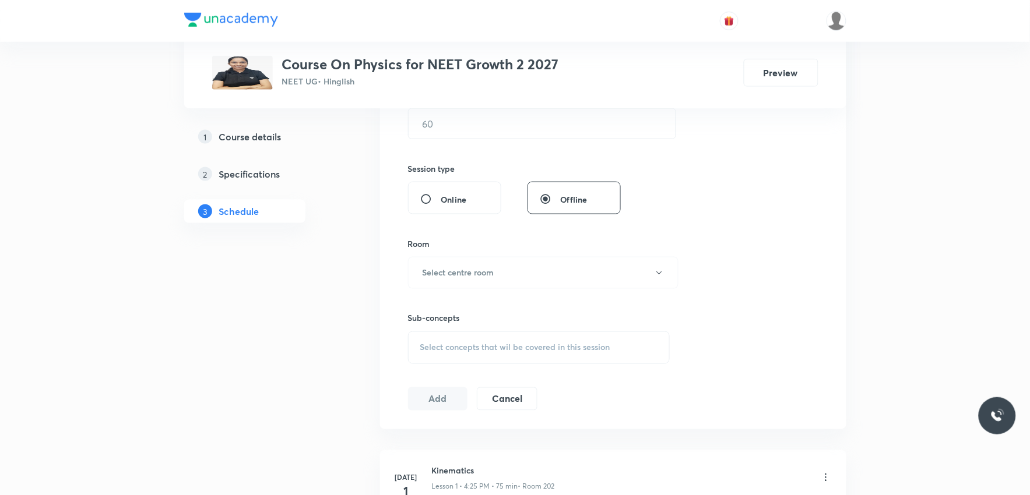
click at [521, 356] on div "Select concepts that wil be covered in this session" at bounding box center [539, 348] width 262 height 33
click at [779, 289] on div "Session 63 Live class Session title 0/99 ​ Schedule for Oct 6, 2025, 12:45 PM ​…" at bounding box center [613, 137] width 410 height 547
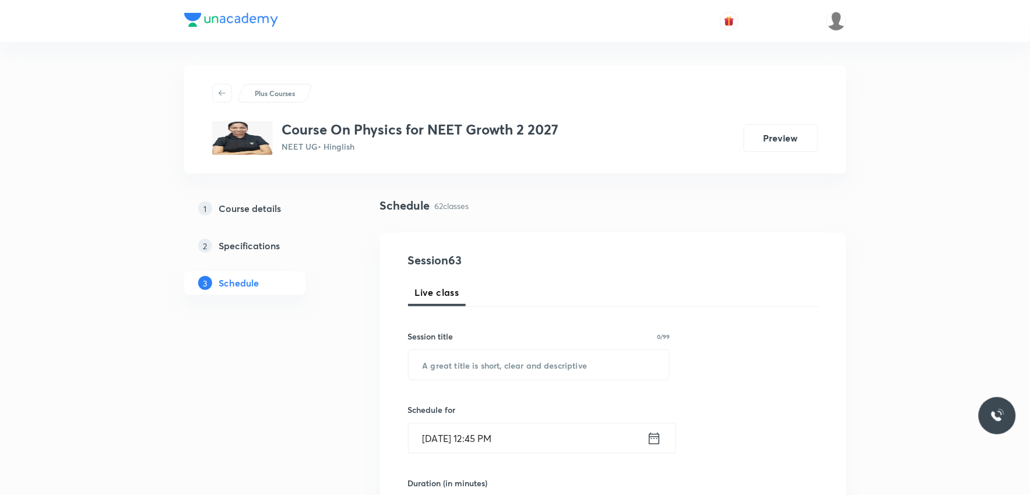
scroll to position [6045, 0]
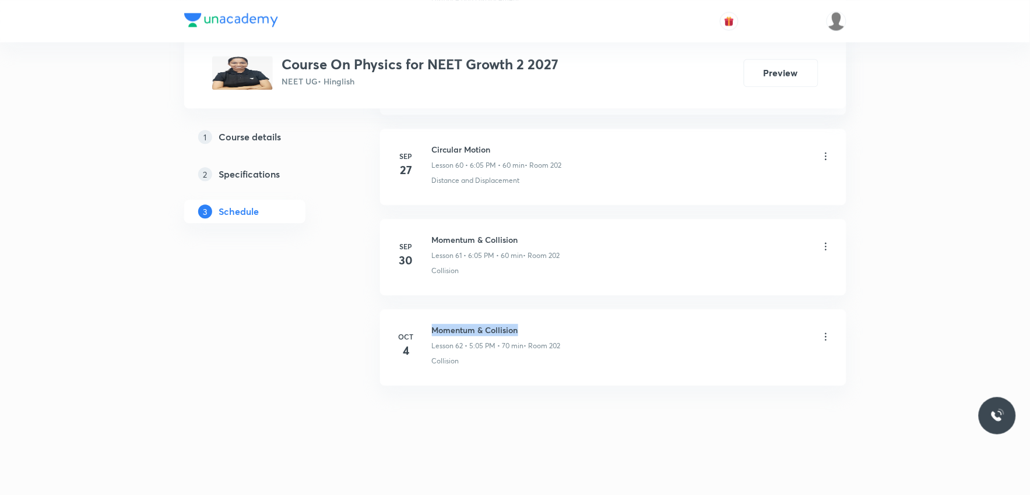
drag, startPoint x: 432, startPoint y: 330, endPoint x: 547, endPoint y: 323, distance: 114.4
click at [547, 324] on h6 "Momentum & Collision" at bounding box center [496, 330] width 129 height 12
copy h6 "Momentum & Collision"
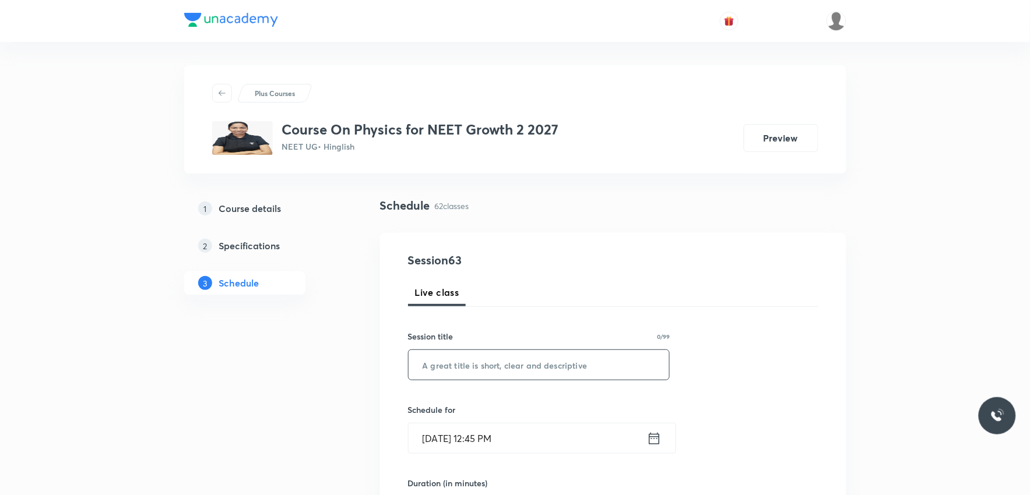
click at [539, 363] on input "text" at bounding box center [538, 365] width 261 height 30
paste input "Momentum & Collision"
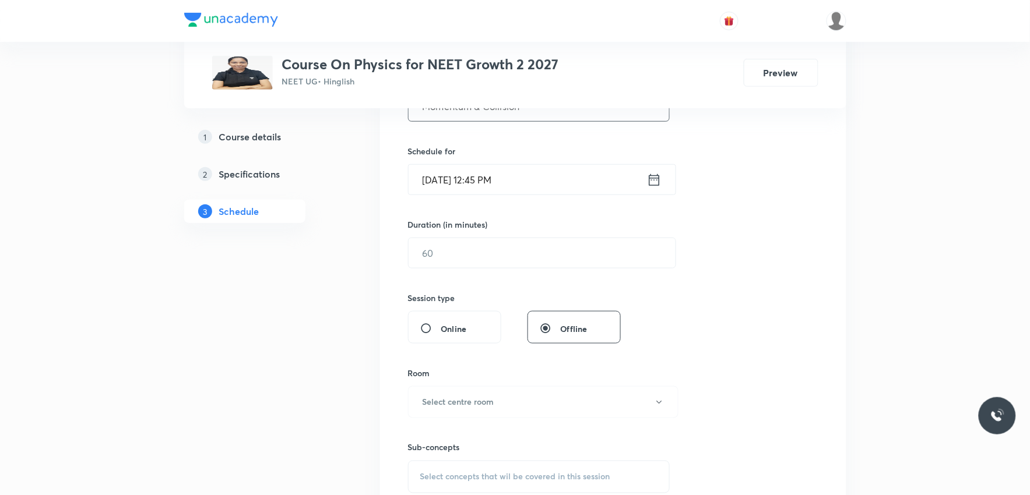
type input "Momentum & Collision"
click at [468, 251] on input "text" at bounding box center [541, 253] width 267 height 30
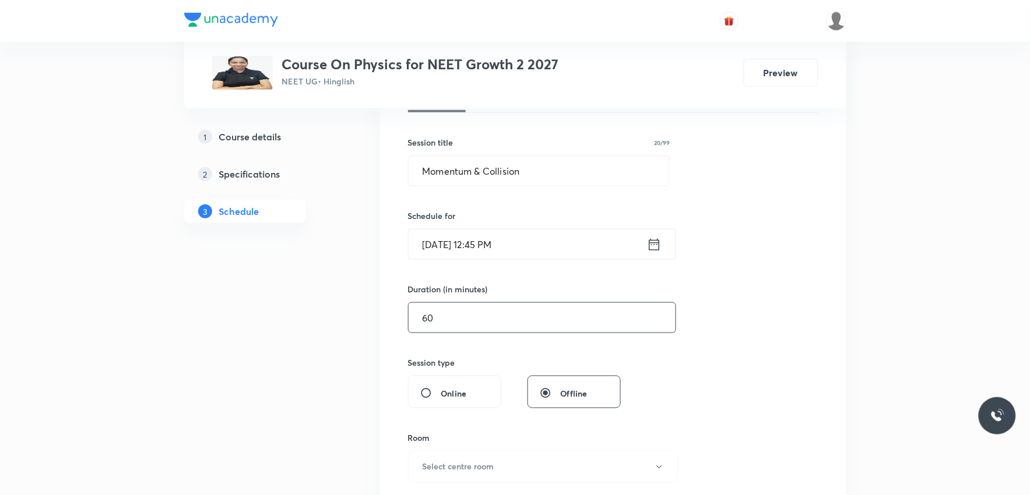
type input "60"
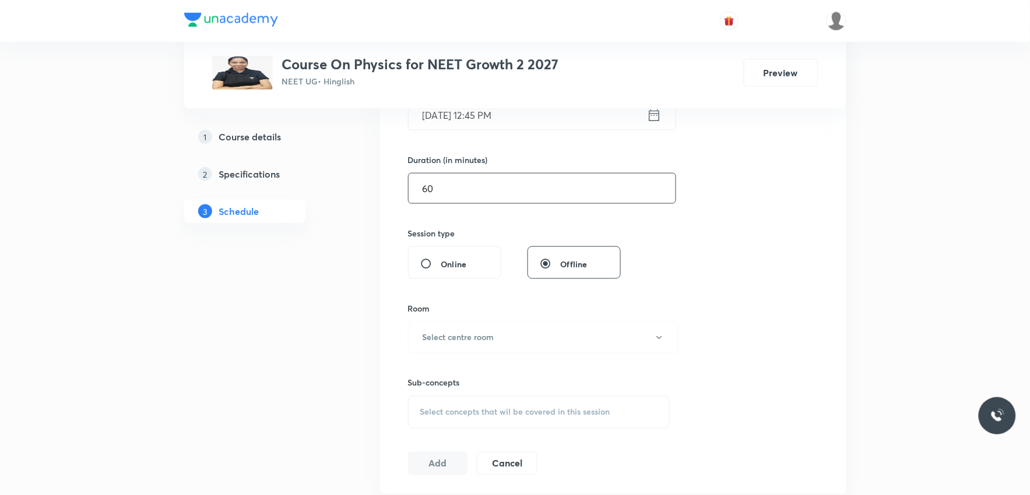
scroll to position [453, 0]
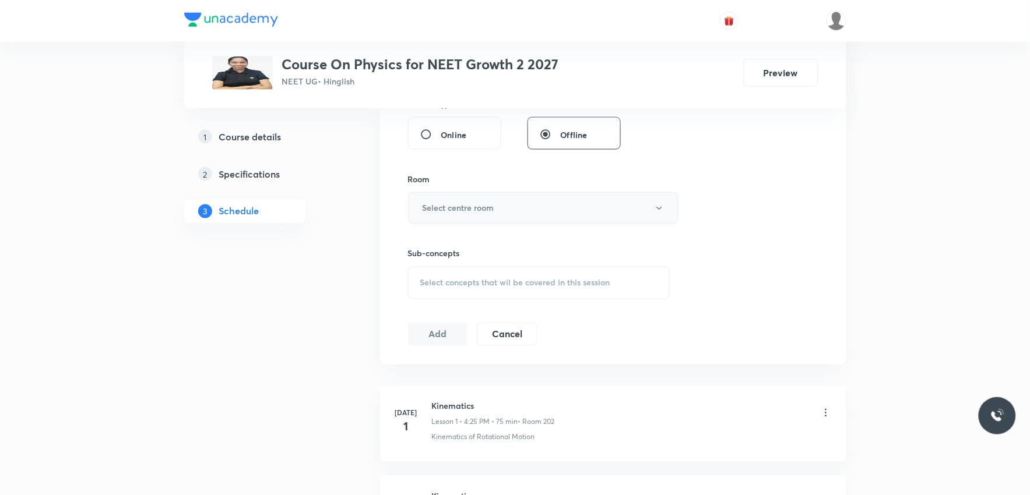
click at [537, 212] on button "Select centre room" at bounding box center [543, 208] width 270 height 32
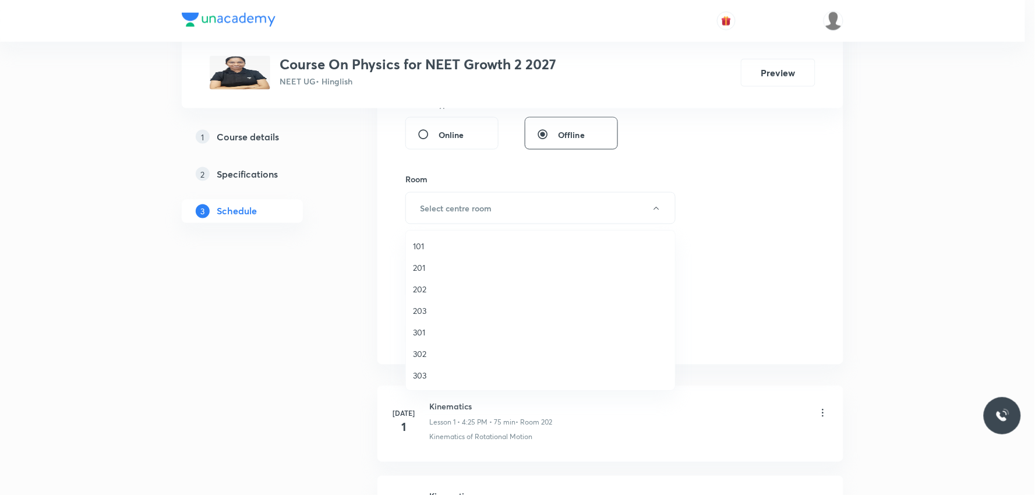
click at [445, 263] on span "201" at bounding box center [540, 268] width 255 height 12
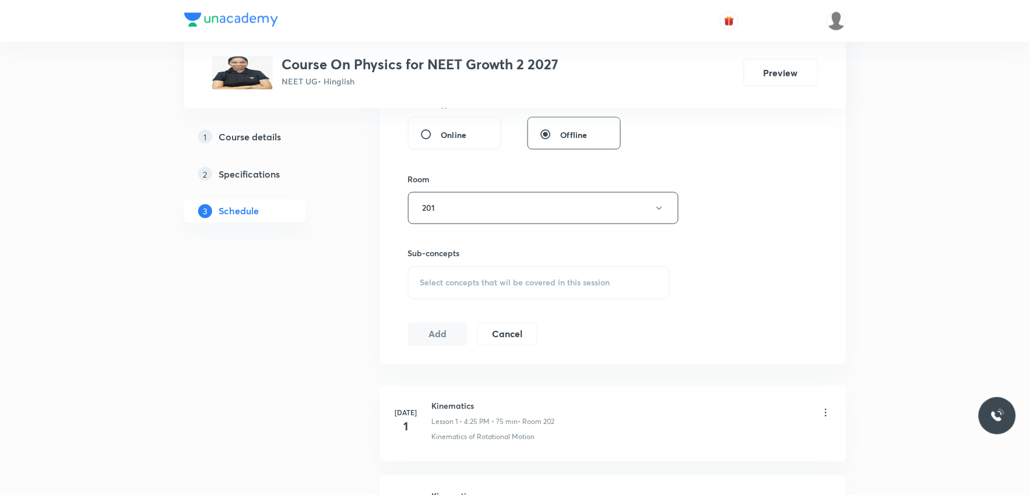
click at [503, 276] on div "Select concepts that wil be covered in this session" at bounding box center [539, 283] width 262 height 33
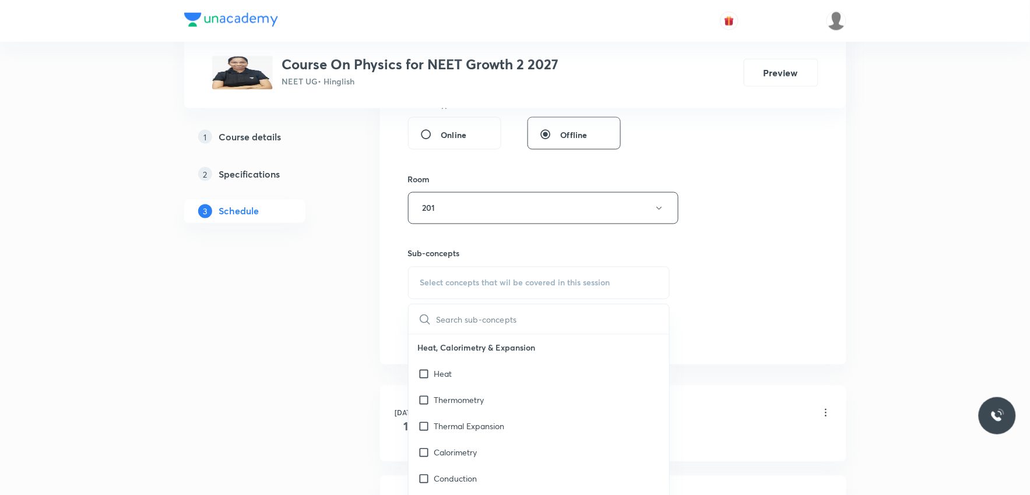
click at [776, 237] on div "Session 63 Live class Session title 20/99 Momentum & Collision ​ Schedule for O…" at bounding box center [613, 72] width 410 height 547
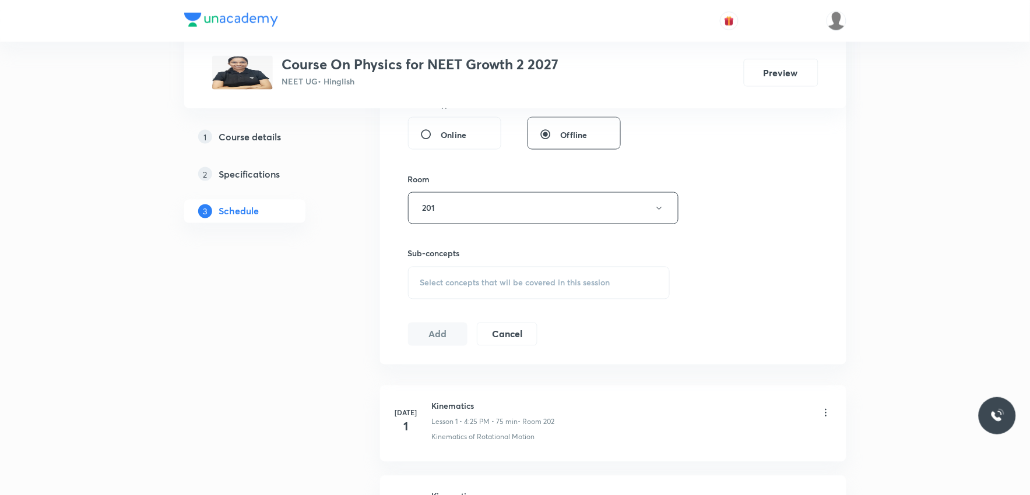
scroll to position [6045, 0]
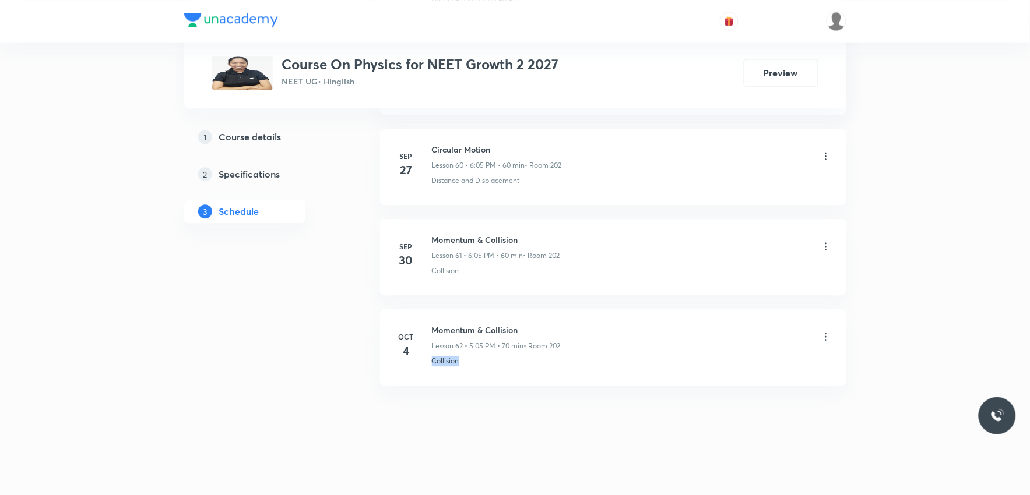
drag, startPoint x: 427, startPoint y: 368, endPoint x: 499, endPoint y: 364, distance: 72.4
click at [499, 364] on li "Oct 4 Momentum & Collision Lesson 62 • 5:05 PM • 70 min • Room 202 Collision" at bounding box center [613, 347] width 466 height 76
copy p "Collision"
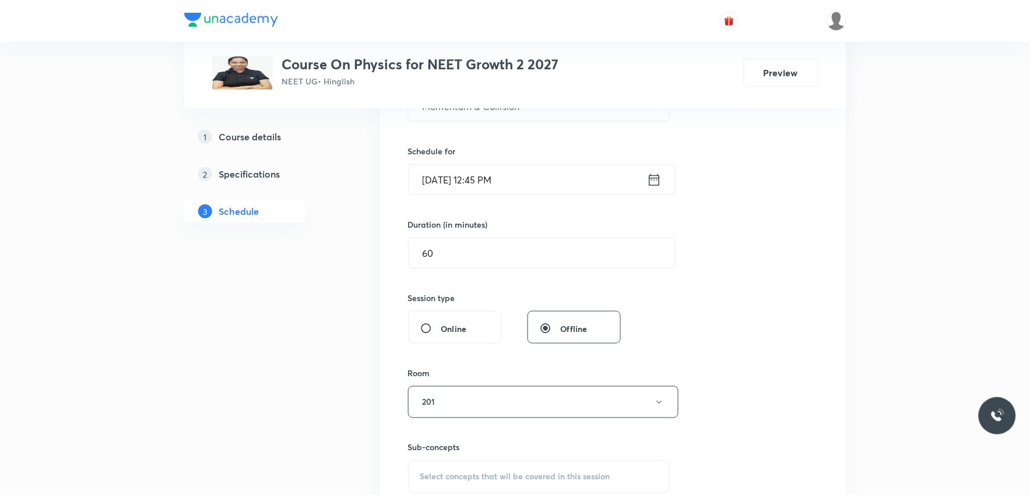
scroll to position [388, 0]
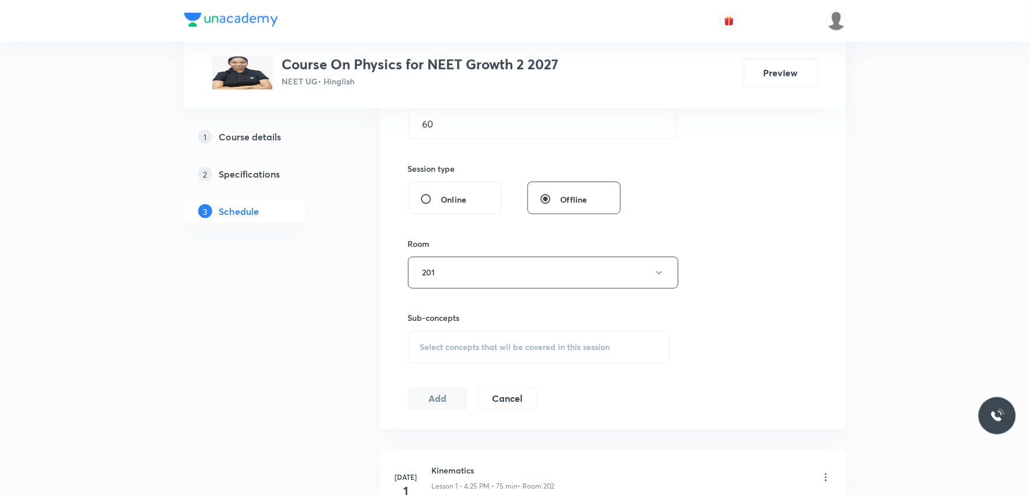
click at [496, 343] on span "Select concepts that wil be covered in this session" at bounding box center [515, 347] width 190 height 9
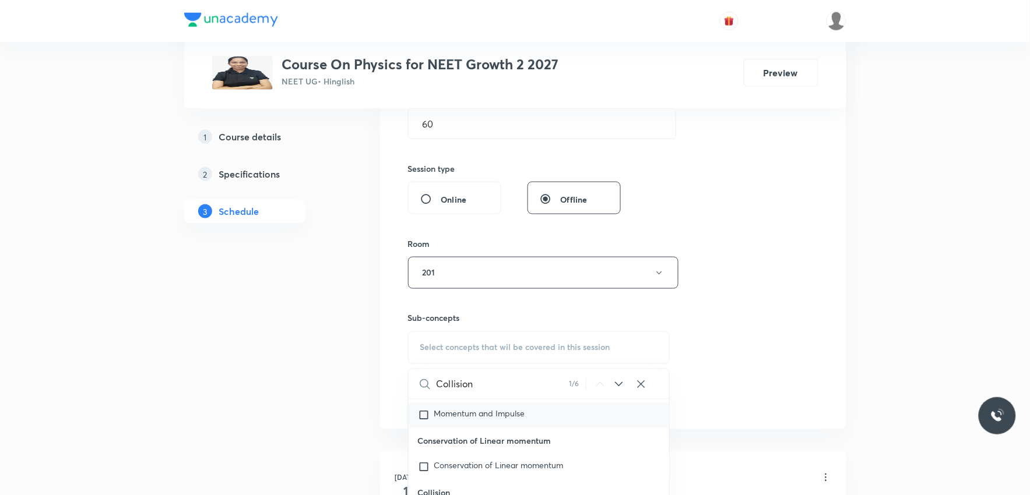
scroll to position [517, 0]
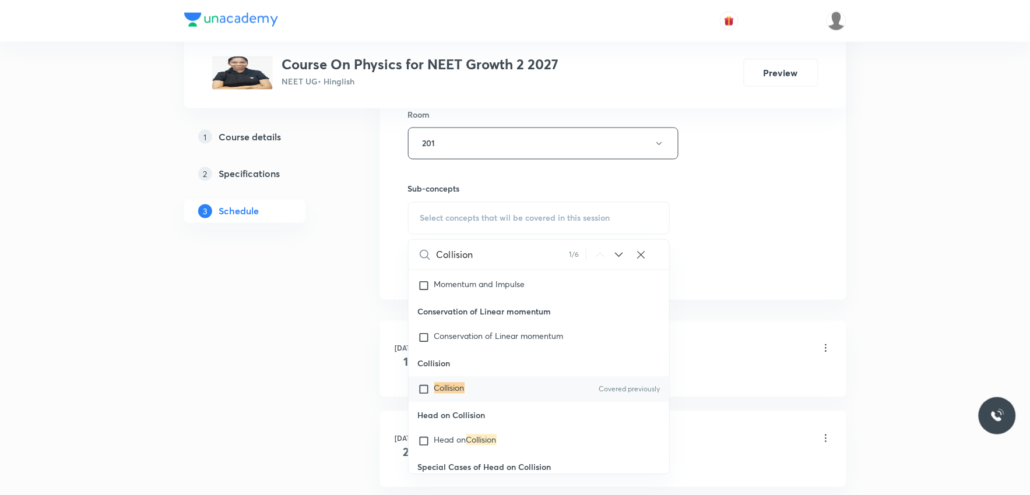
type input "Collision"
drag, startPoint x: 459, startPoint y: 418, endPoint x: 537, endPoint y: 393, distance: 82.2
click at [459, 394] on mark "Collision" at bounding box center [449, 388] width 30 height 11
checkbox input "true"
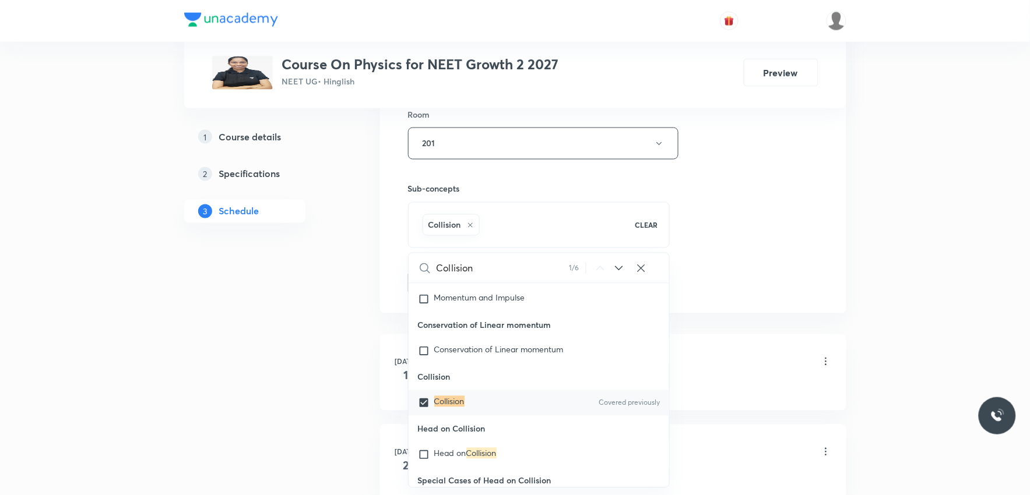
click at [778, 253] on div "Session 63 Live class Session title 20/99 Momentum & Collision ​ Schedule for O…" at bounding box center [613, 14] width 410 height 561
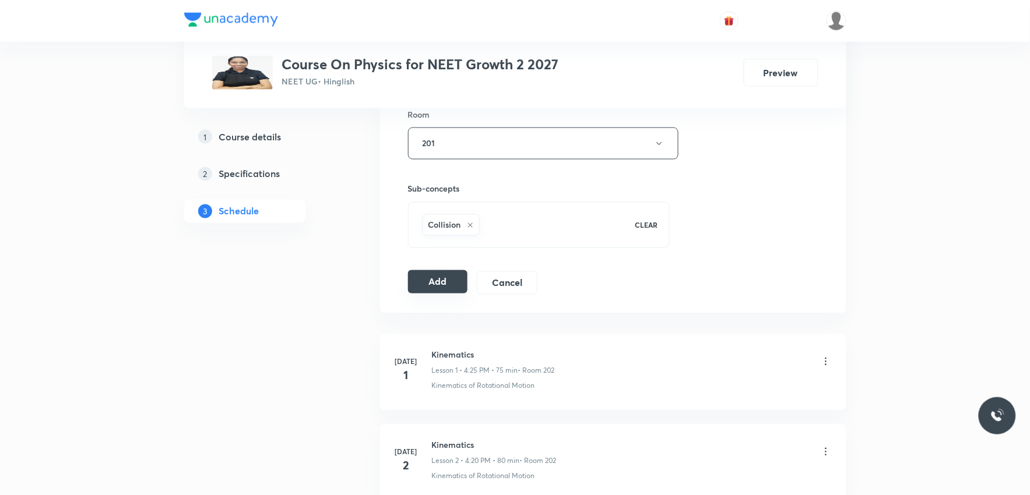
click at [431, 286] on button "Add" at bounding box center [438, 281] width 60 height 23
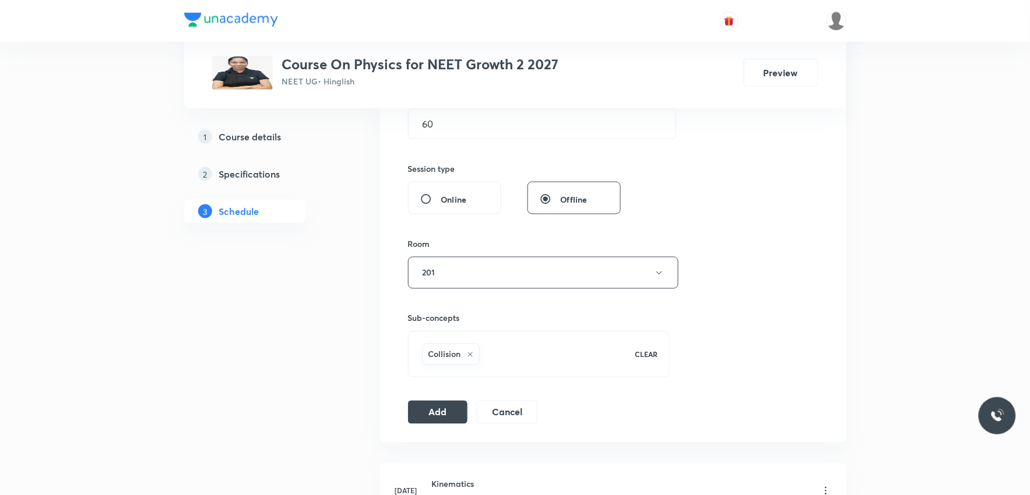
scroll to position [194, 0]
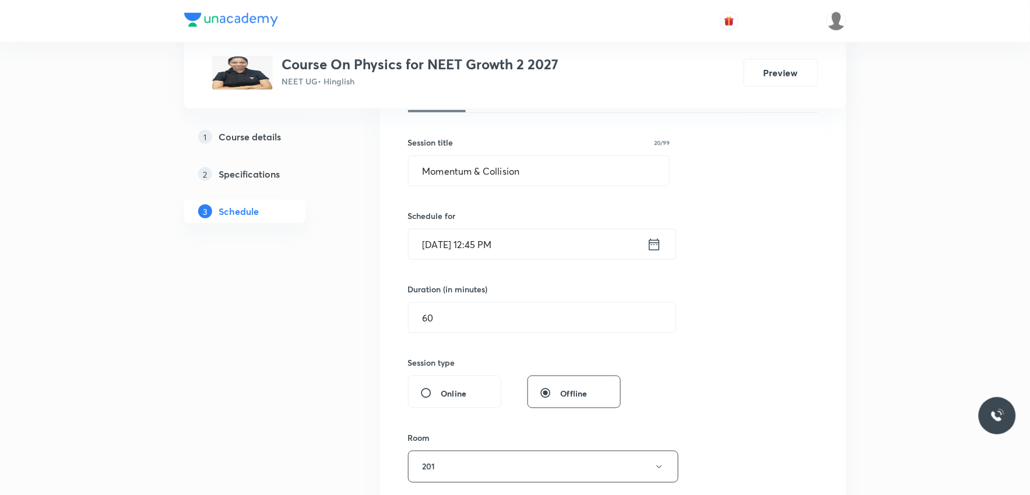
click at [446, 251] on input "Oct 6, 2025, 12:45 PM" at bounding box center [527, 245] width 238 height 30
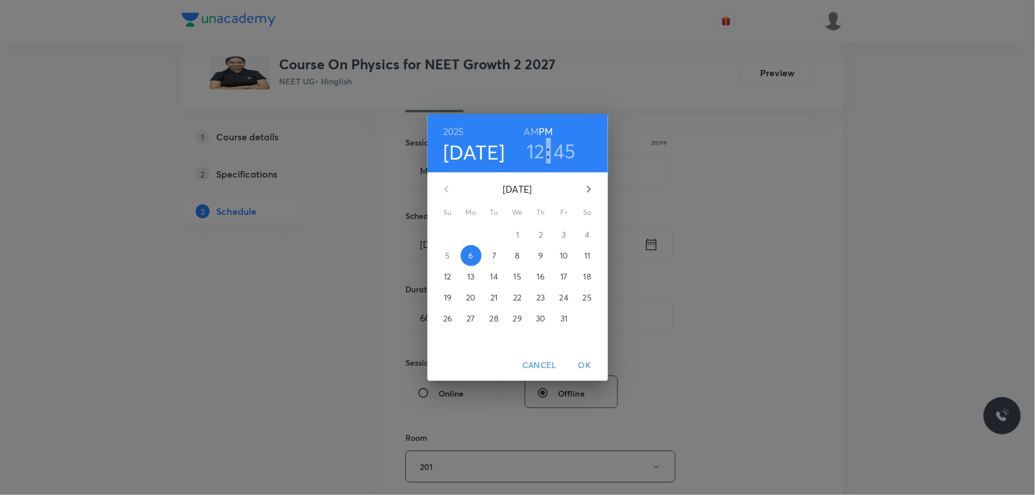
click at [548, 148] on h3 ":" at bounding box center [549, 151] width 5 height 24
click at [533, 154] on h3 "12" at bounding box center [536, 151] width 19 height 24
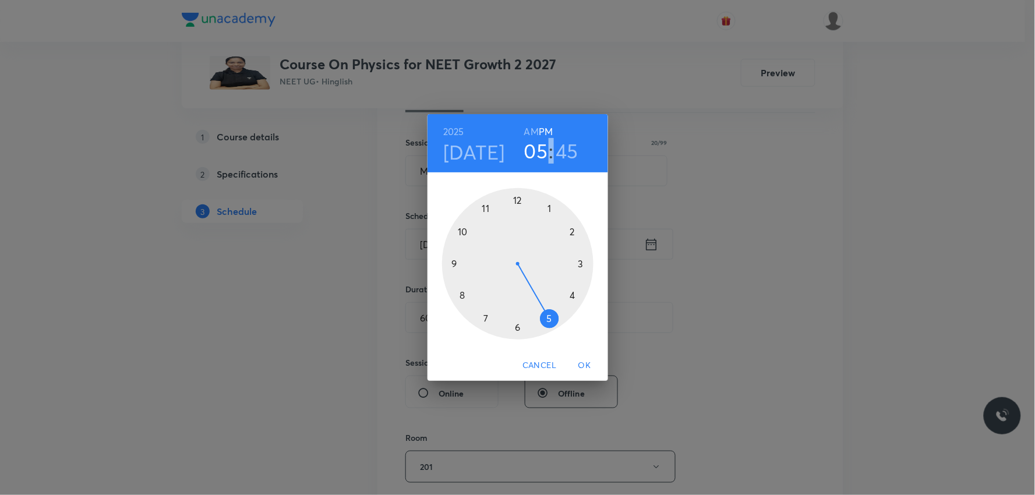
drag, startPoint x: 515, startPoint y: 203, endPoint x: 548, endPoint y: 305, distance: 107.8
click at [548, 305] on div at bounding box center [518, 264] width 152 height 152
drag, startPoint x: 459, startPoint y: 263, endPoint x: 538, endPoint y: 227, distance: 86.9
click at [538, 227] on div at bounding box center [518, 264] width 152 height 152
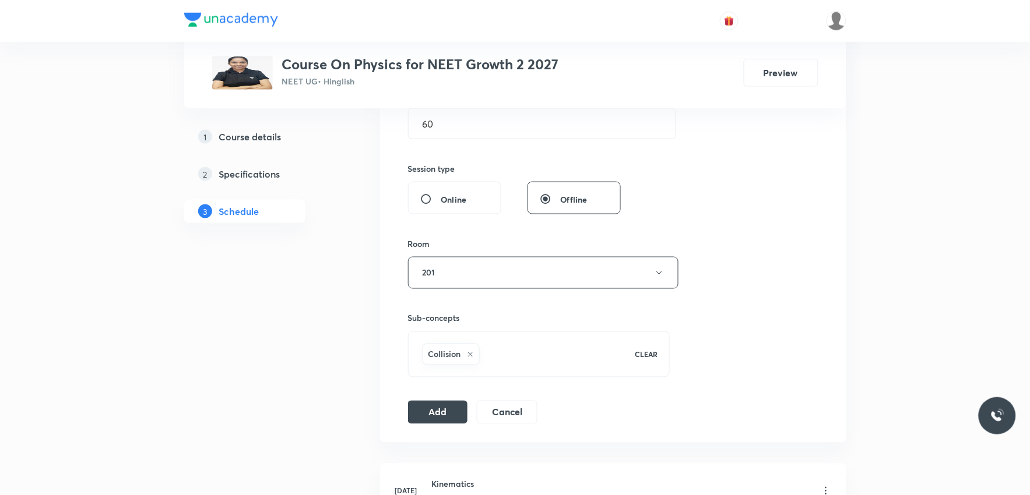
scroll to position [453, 0]
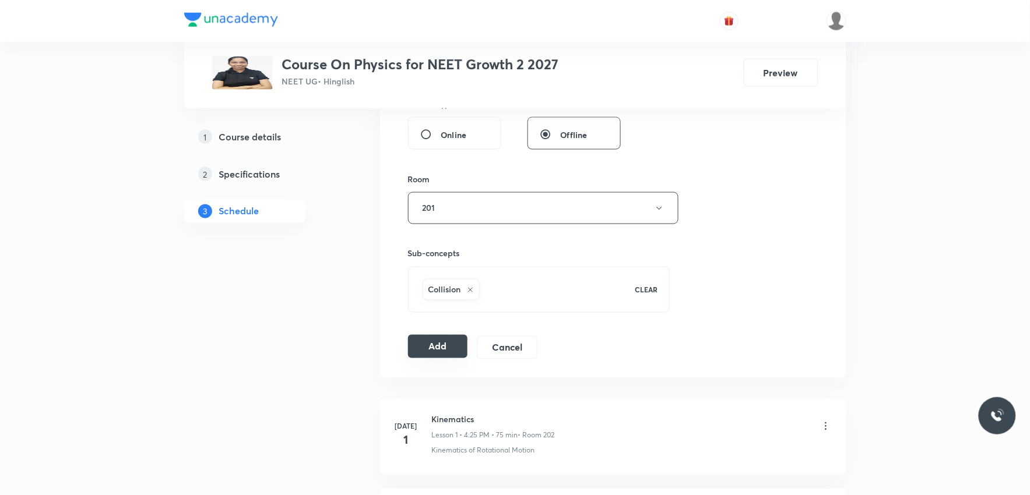
click at [434, 353] on button "Add" at bounding box center [438, 346] width 60 height 23
click at [430, 344] on button "Add" at bounding box center [438, 346] width 60 height 23
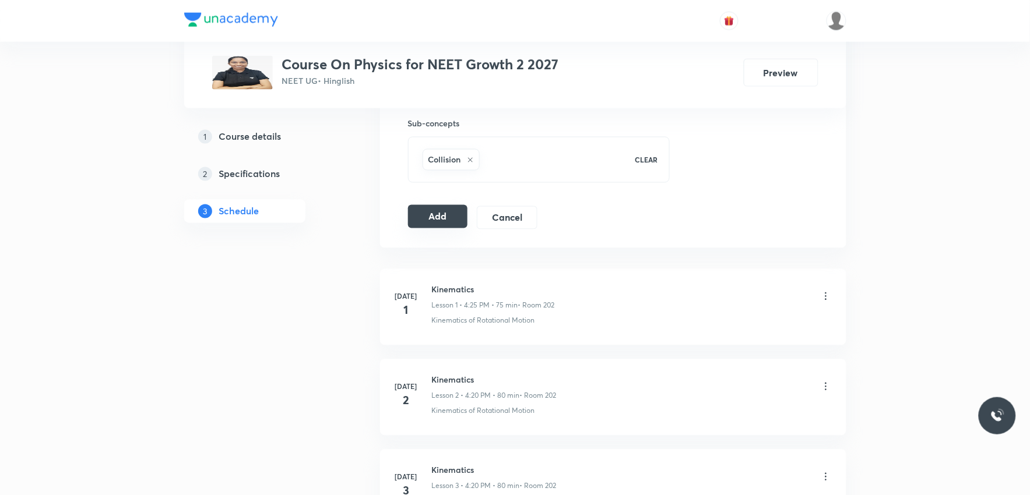
click at [449, 220] on button "Add" at bounding box center [438, 216] width 60 height 23
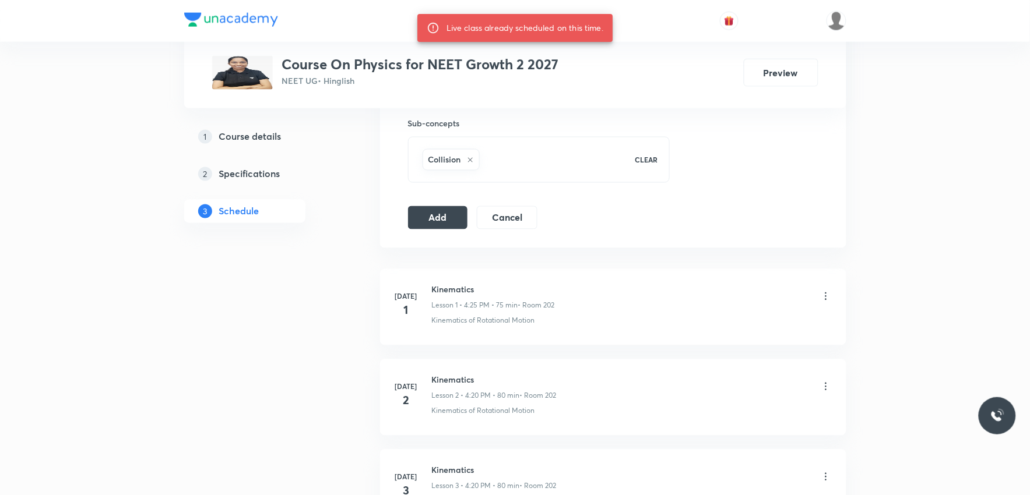
scroll to position [6058, 0]
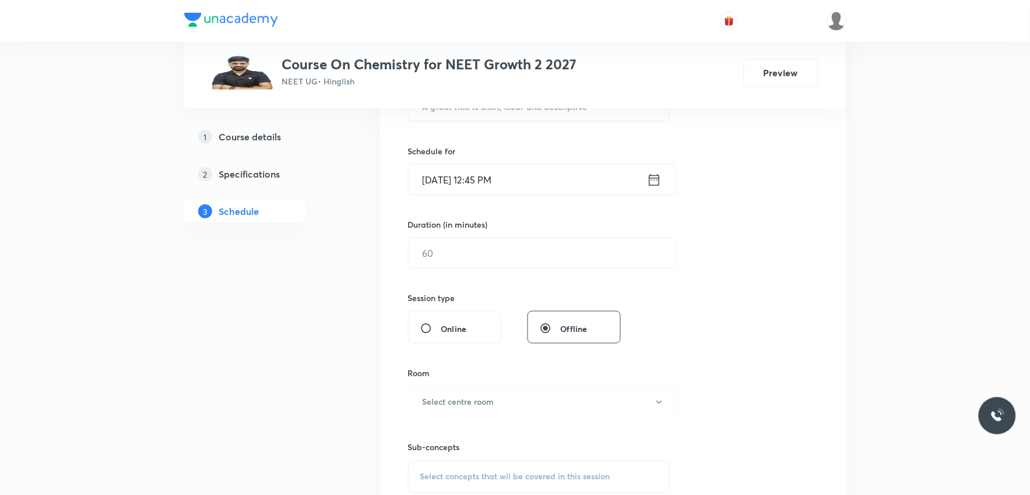
scroll to position [388, 0]
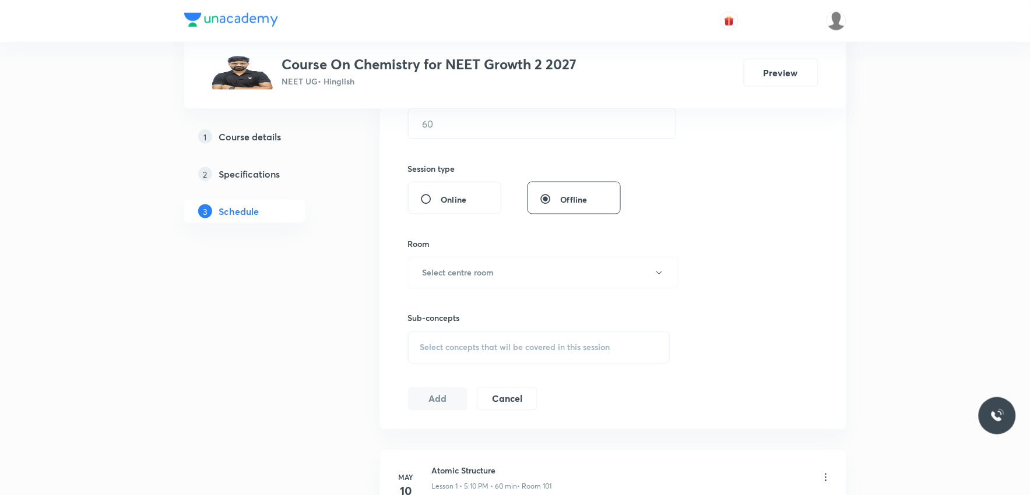
click at [533, 347] on span "Select concepts that wil be covered in this session" at bounding box center [515, 347] width 190 height 9
click at [691, 154] on div "Session 44 Live class Session title 0/99 ​ Schedule for [DATE] 12:45 PM ​ Durat…" at bounding box center [613, 137] width 410 height 547
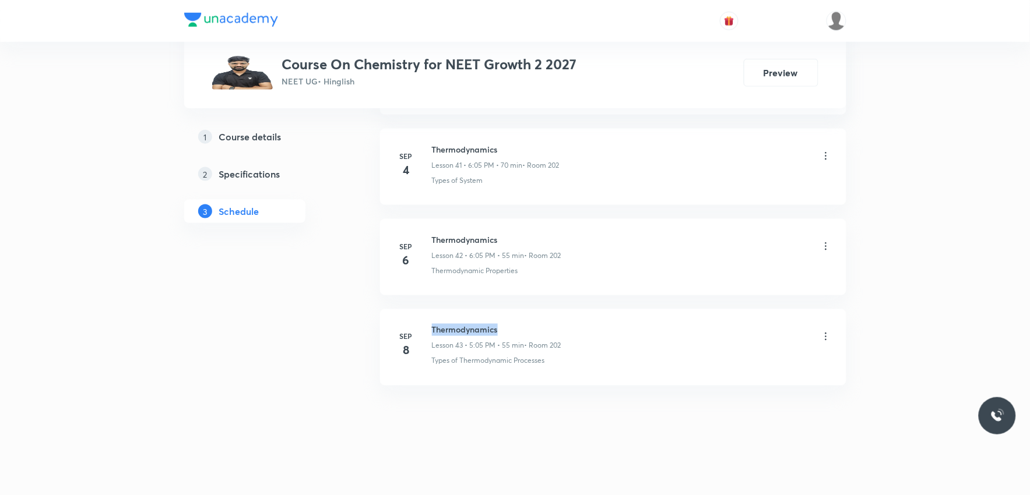
drag, startPoint x: 434, startPoint y: 325, endPoint x: 533, endPoint y: 325, distance: 99.6
click at [533, 325] on h6 "Thermodynamics" at bounding box center [496, 330] width 129 height 12
copy h6 "Thermodynamics"
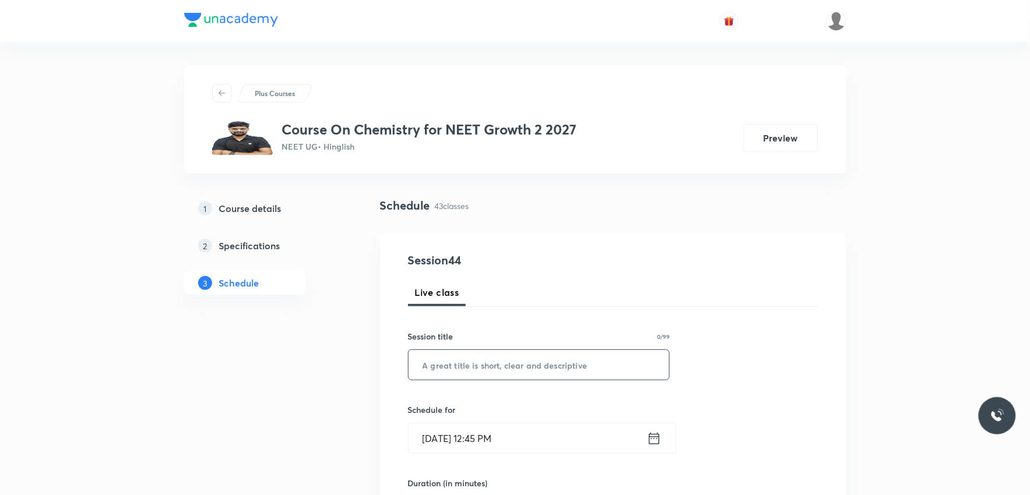
click at [499, 355] on input "text" at bounding box center [538, 365] width 261 height 30
paste input "Thermodynamics"
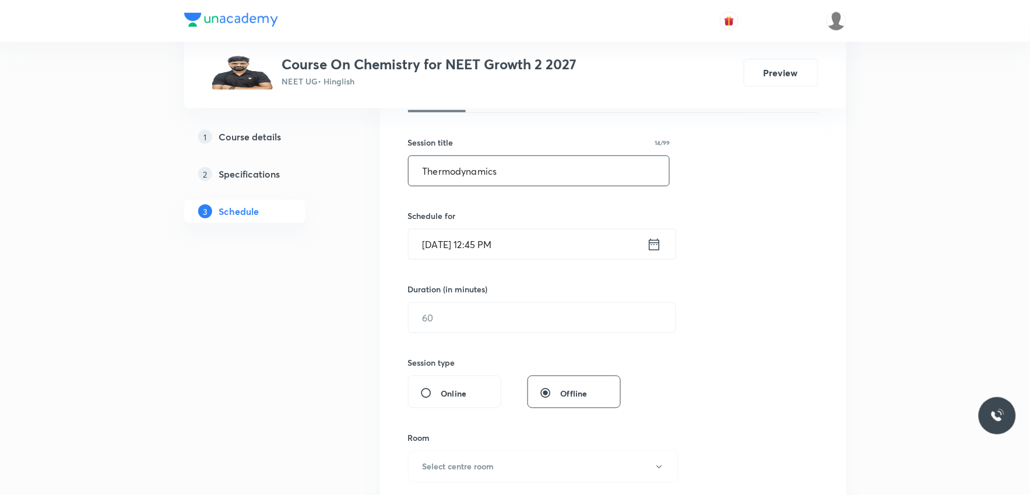
type input "Thermodynamics"
click at [449, 231] on input "Oct 6, 2025, 12:45 PM" at bounding box center [527, 245] width 238 height 30
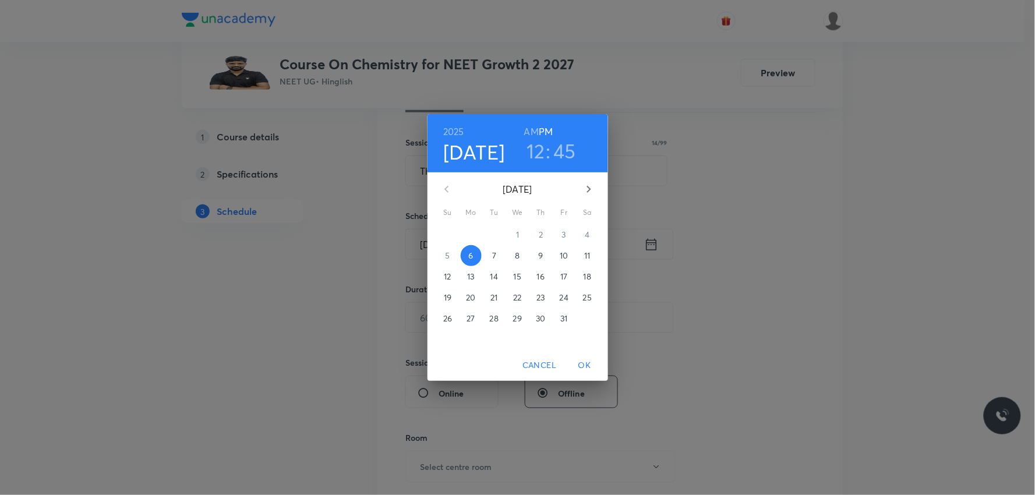
click at [545, 133] on h6 "PM" at bounding box center [546, 132] width 14 height 16
click at [540, 153] on h3 "12" at bounding box center [536, 151] width 19 height 24
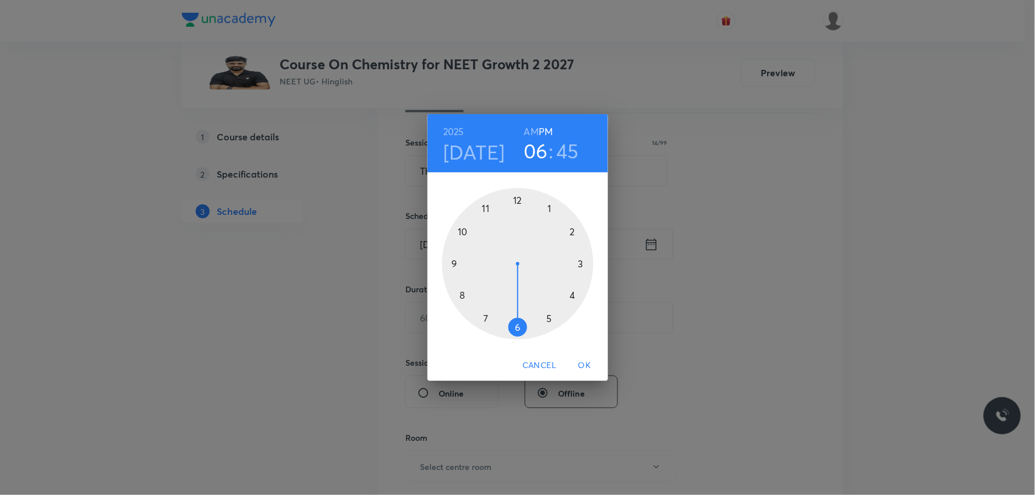
drag, startPoint x: 527, startPoint y: 210, endPoint x: 528, endPoint y: 323, distance: 113.1
click at [528, 323] on div at bounding box center [518, 264] width 152 height 152
drag, startPoint x: 496, startPoint y: 249, endPoint x: 563, endPoint y: 240, distance: 67.6
click at [563, 240] on div at bounding box center [518, 264] width 152 height 152
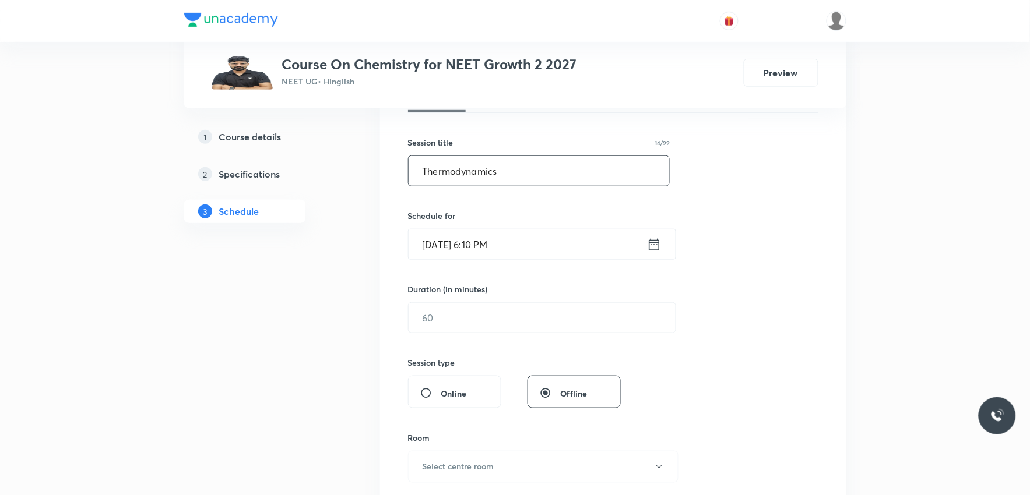
click at [522, 164] on input "Thermodynamics" at bounding box center [538, 171] width 261 height 30
click at [495, 246] on input "Oct 6, 2025, 6:10 PM" at bounding box center [527, 245] width 238 height 30
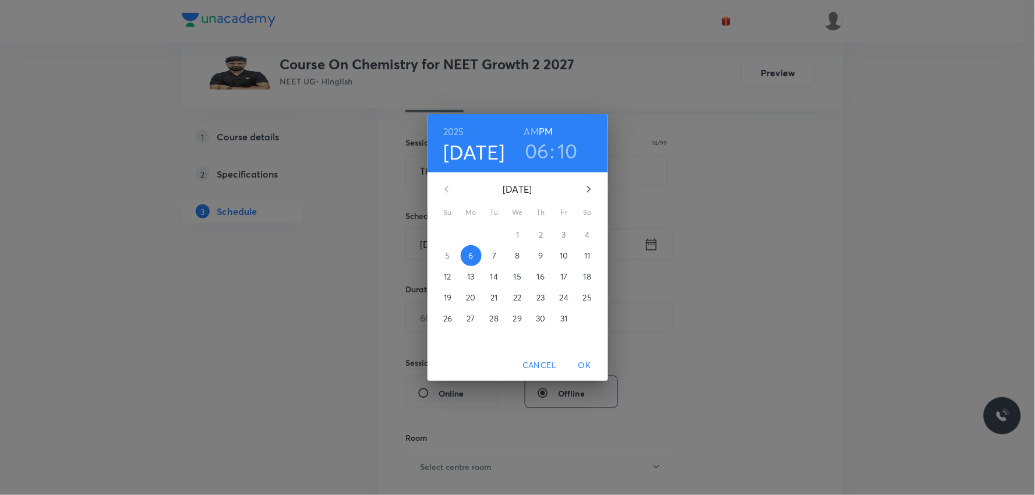
click at [595, 363] on span "OK" at bounding box center [585, 365] width 28 height 15
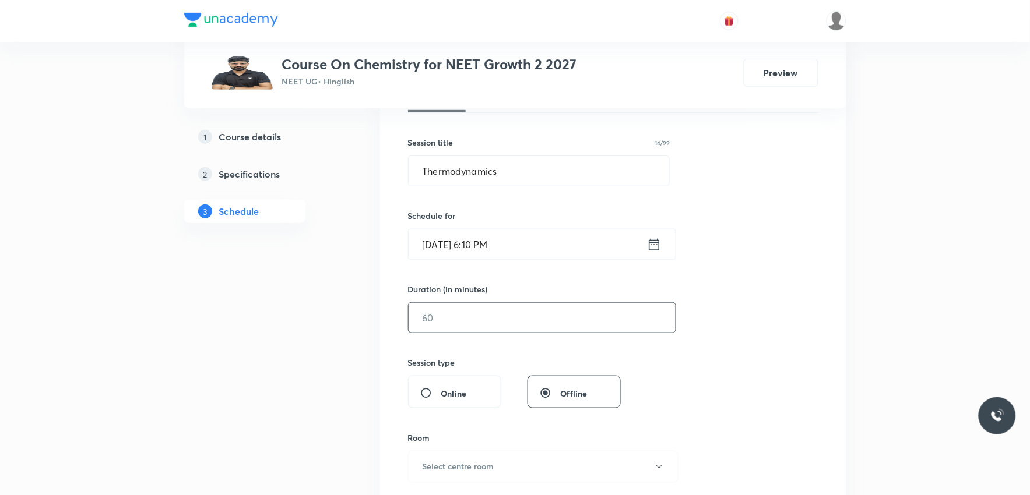
click at [501, 312] on input "text" at bounding box center [541, 318] width 267 height 30
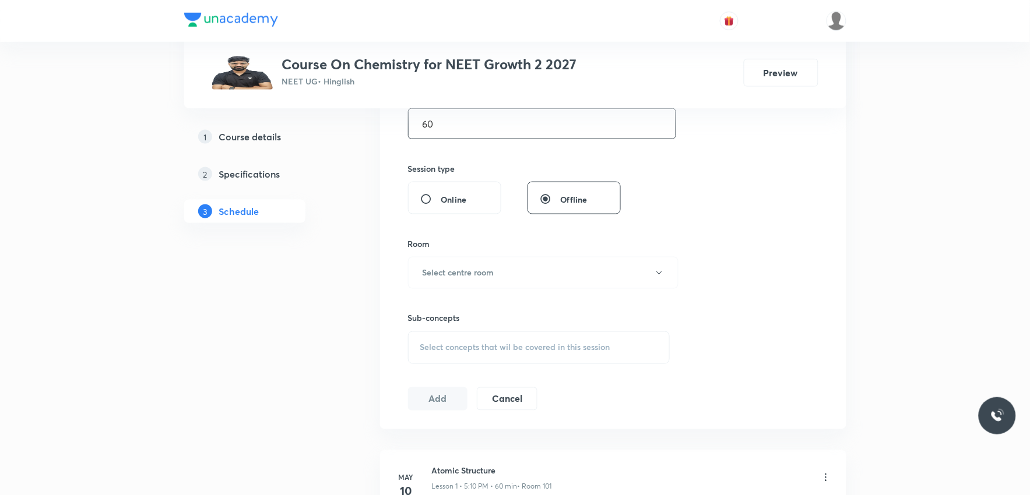
scroll to position [453, 0]
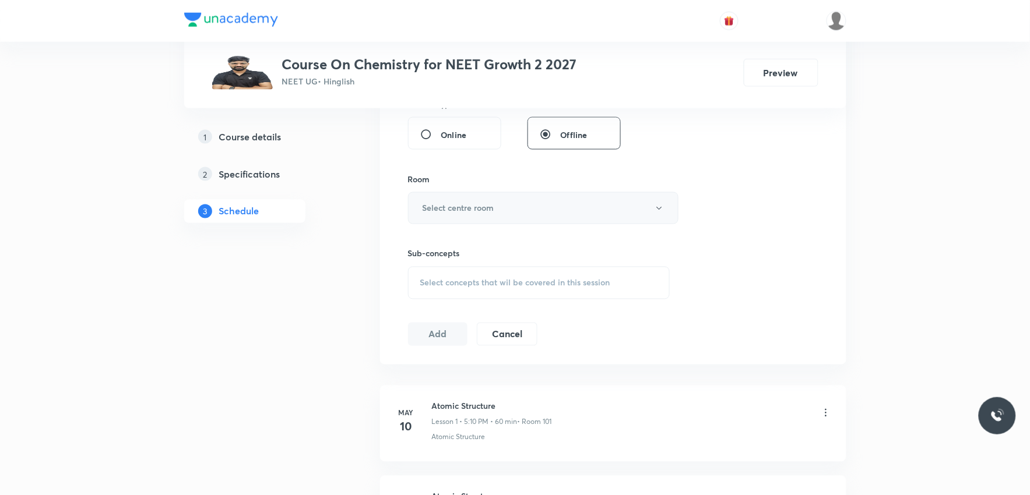
type input "60"
click at [549, 217] on button "Select centre room" at bounding box center [543, 208] width 270 height 32
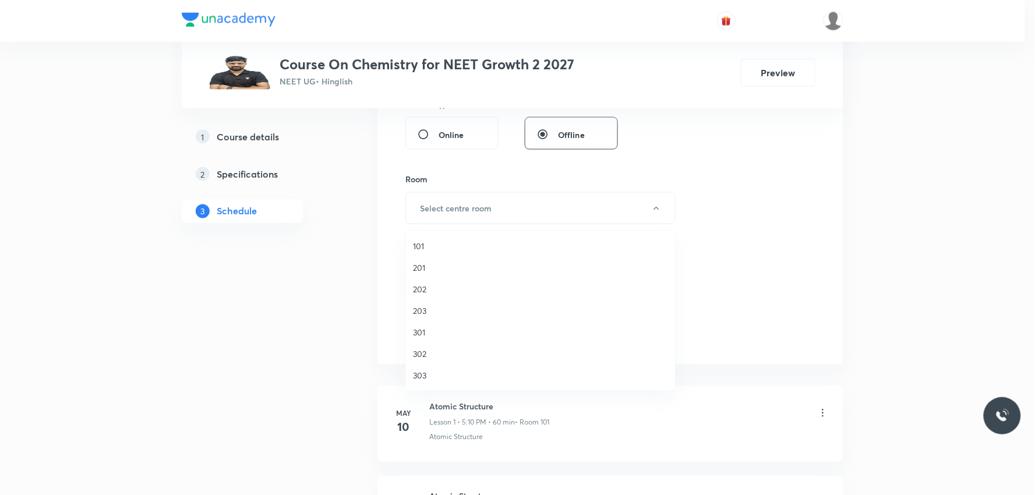
click at [445, 286] on span "202" at bounding box center [540, 289] width 255 height 12
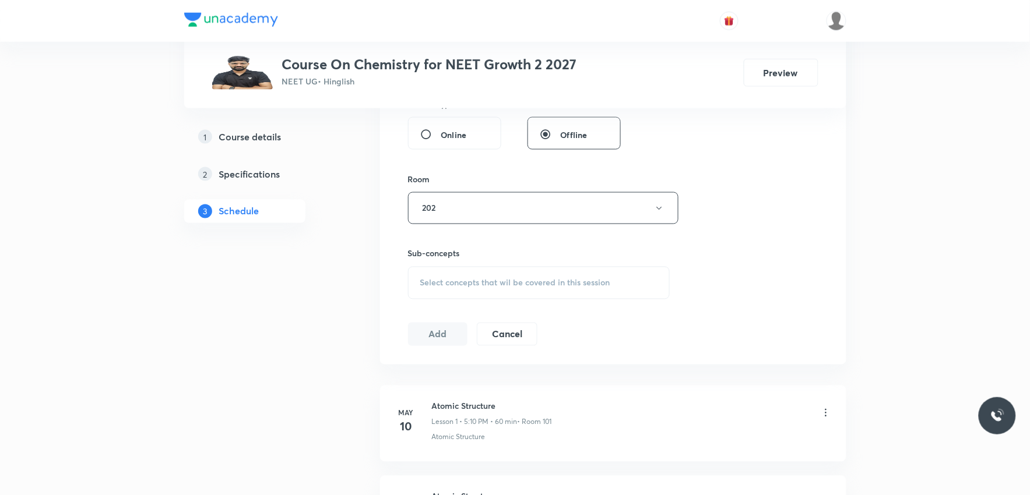
click at [689, 249] on div "Session 44 Live class Session title 14/99 Thermodynamics ​ Schedule for Oct 6, …" at bounding box center [613, 72] width 410 height 547
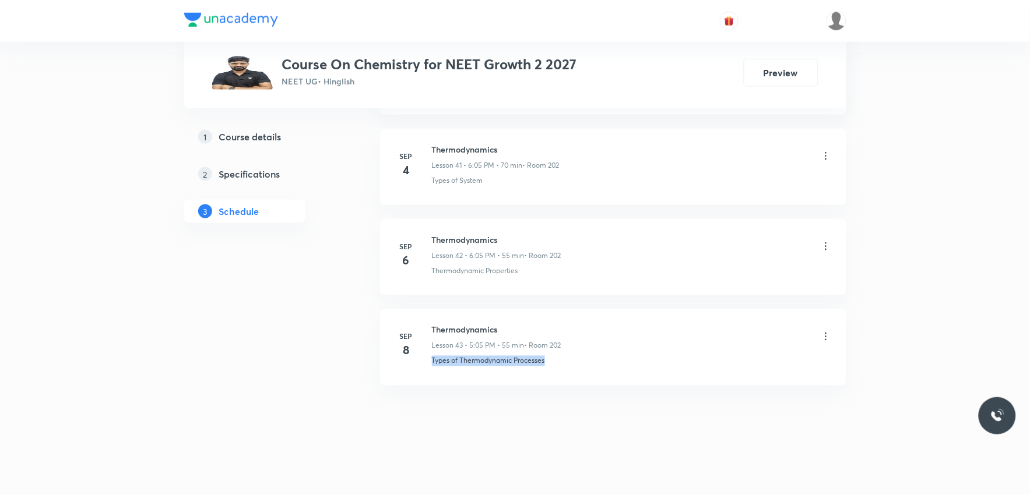
drag, startPoint x: 429, startPoint y: 365, endPoint x: 597, endPoint y: 363, distance: 167.2
click at [597, 363] on div "Sep 8 Thermodynamics Lesson 43 • 5:05 PM • 55 min • Room 202 Types of Thermodyn…" at bounding box center [612, 345] width 437 height 43
copy p "Types of Thermodynamic Processes"
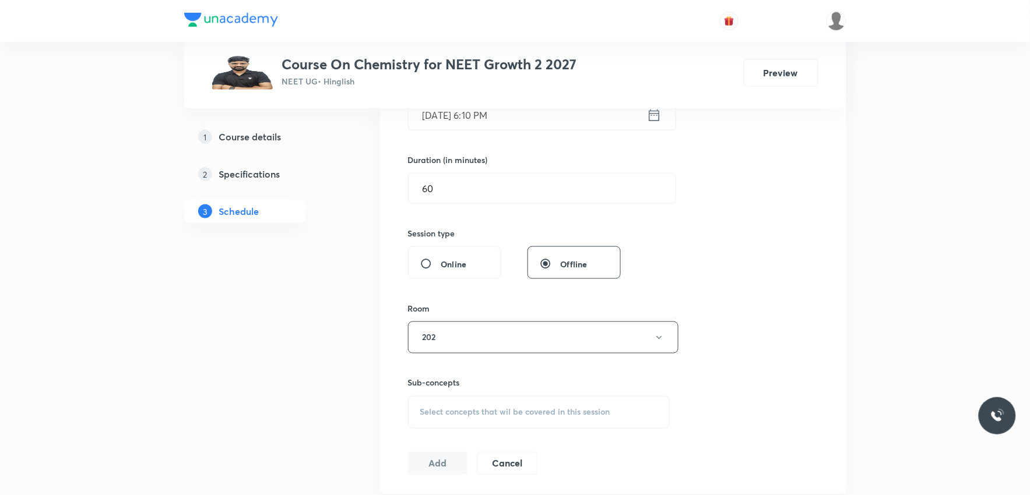
scroll to position [517, 0]
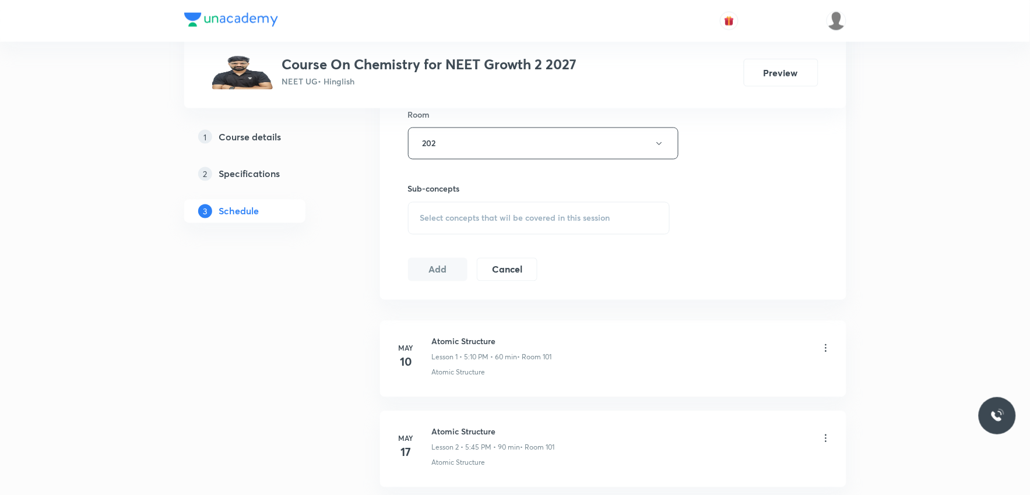
click at [590, 227] on div "Select concepts that wil be covered in this session" at bounding box center [539, 218] width 262 height 33
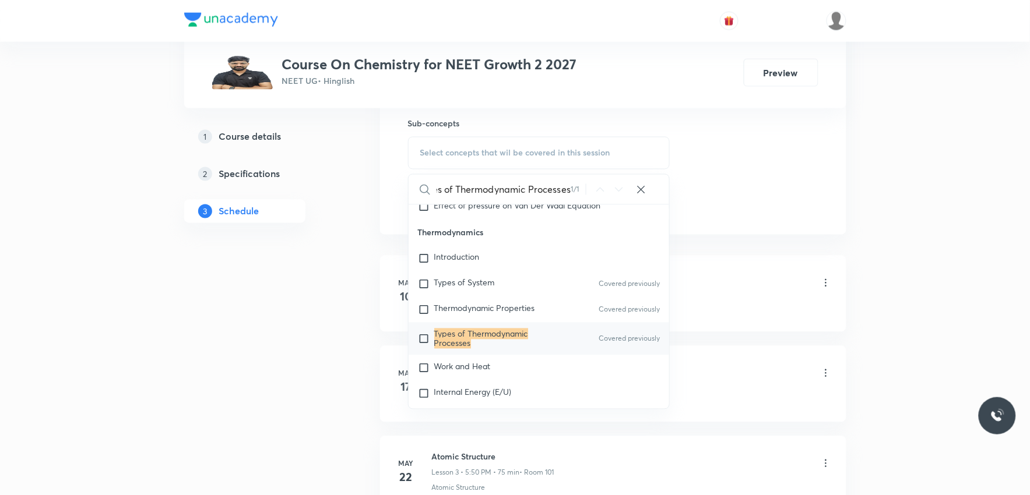
scroll to position [9990, 0]
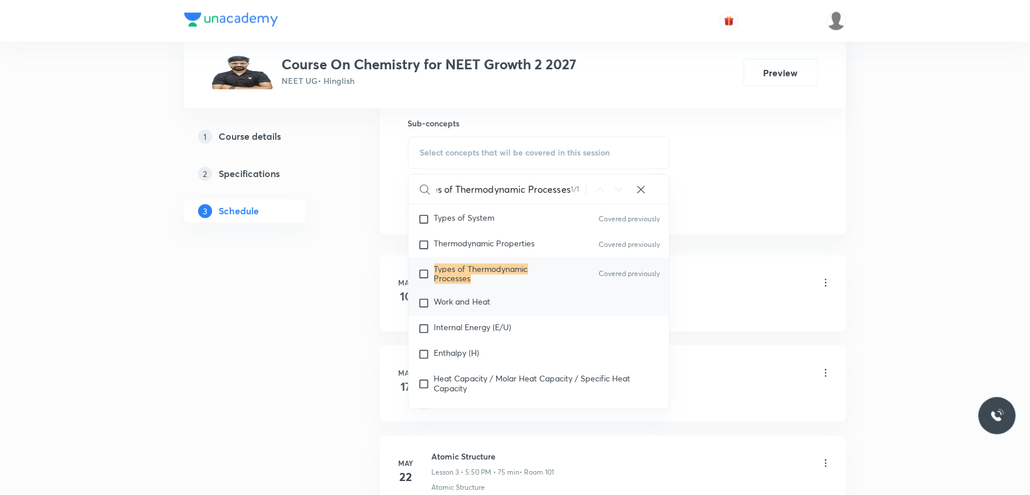
type input "Types of Thermodynamic Processes"
click at [468, 309] on p "Work and Heat" at bounding box center [462, 304] width 57 height 12
checkbox input "true"
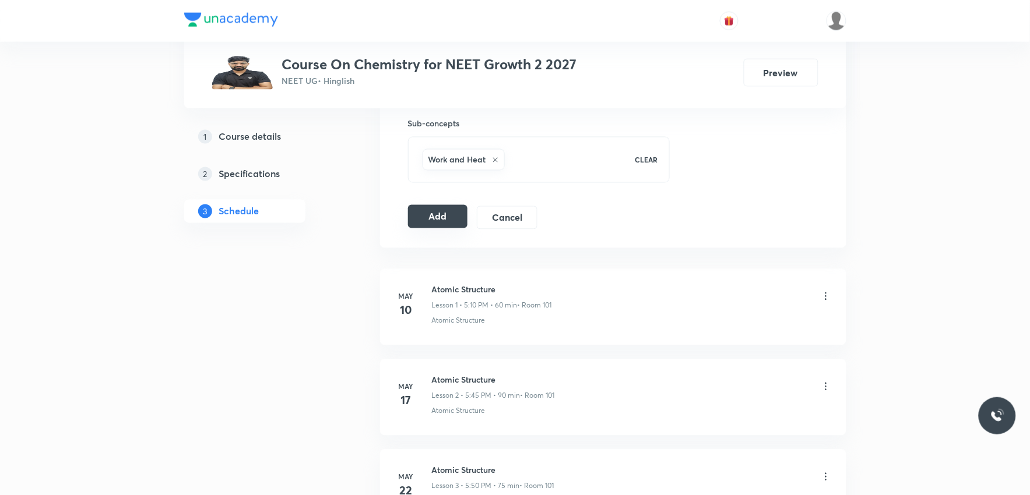
click at [445, 224] on button "Add" at bounding box center [438, 216] width 60 height 23
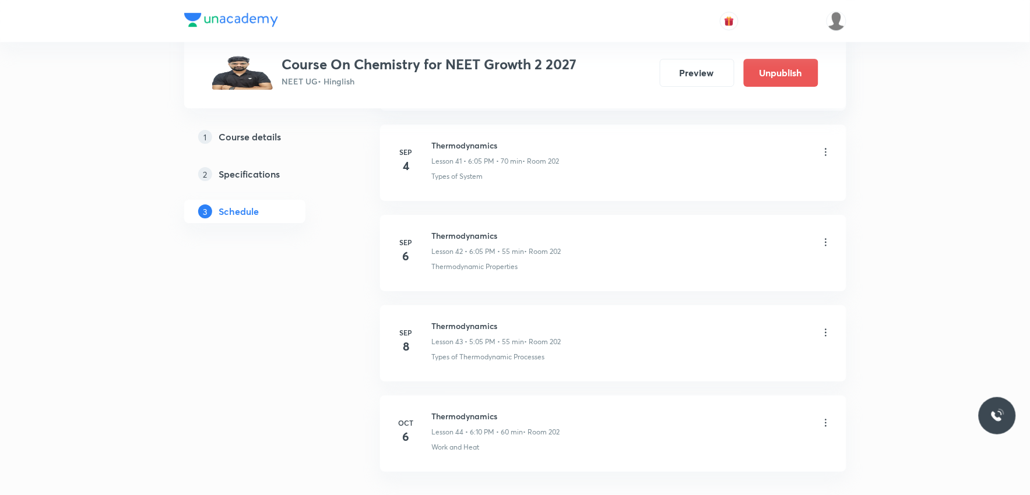
scroll to position [3881, 0]
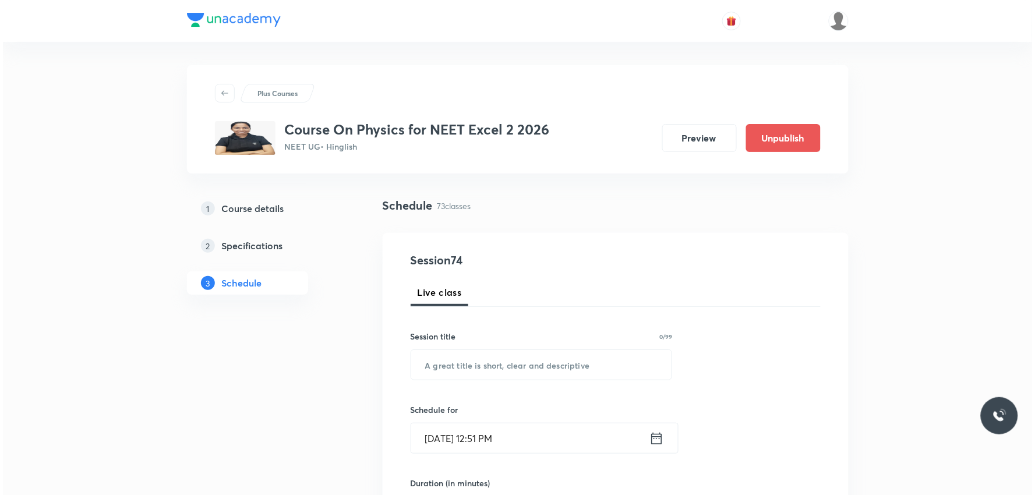
scroll to position [7040, 0]
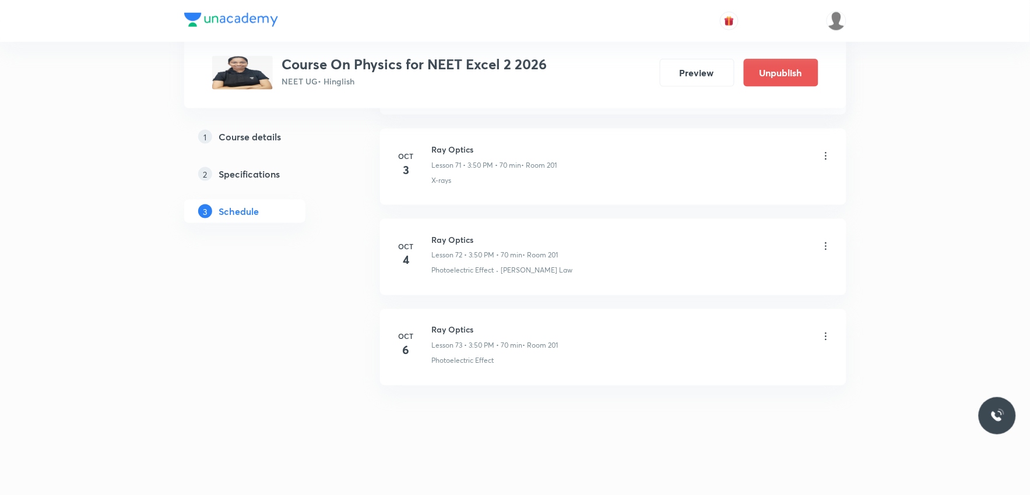
click at [823, 338] on icon at bounding box center [826, 337] width 12 height 12
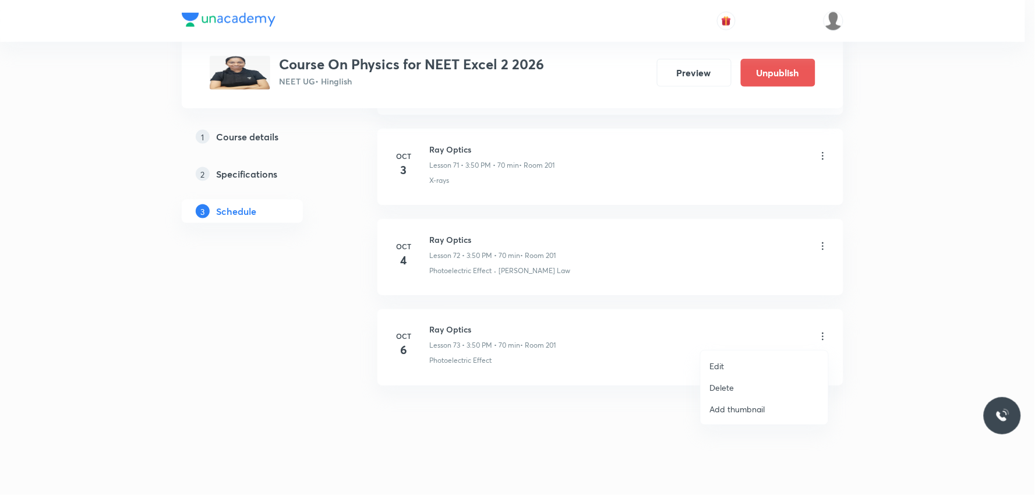
click at [720, 362] on p "Edit" at bounding box center [717, 366] width 15 height 12
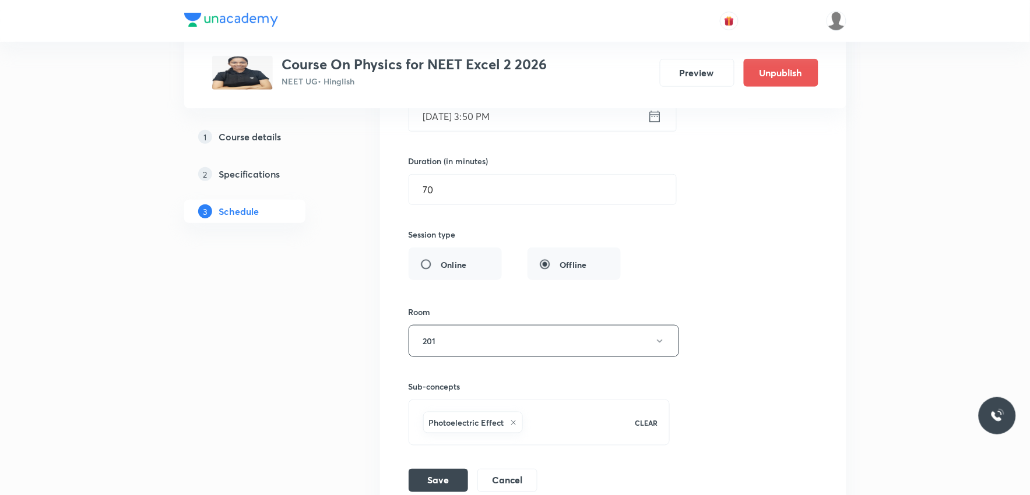
scroll to position [6953, 0]
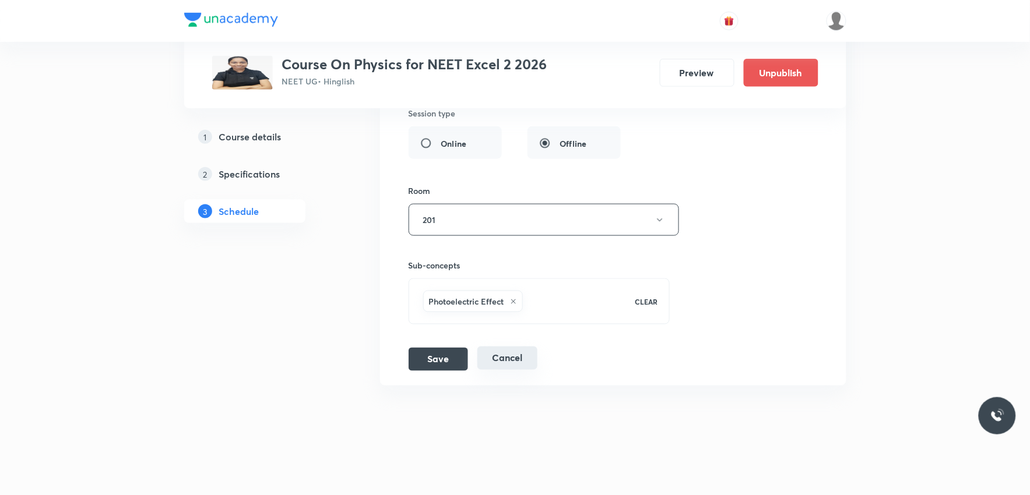
click at [510, 356] on button "Cancel" at bounding box center [507, 358] width 60 height 23
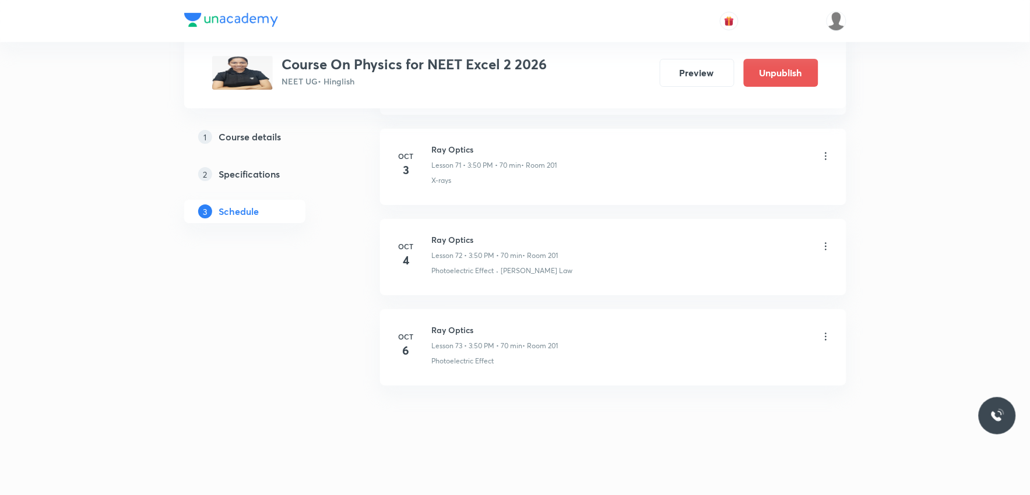
scroll to position [6504, 0]
